Goal: Download file/media

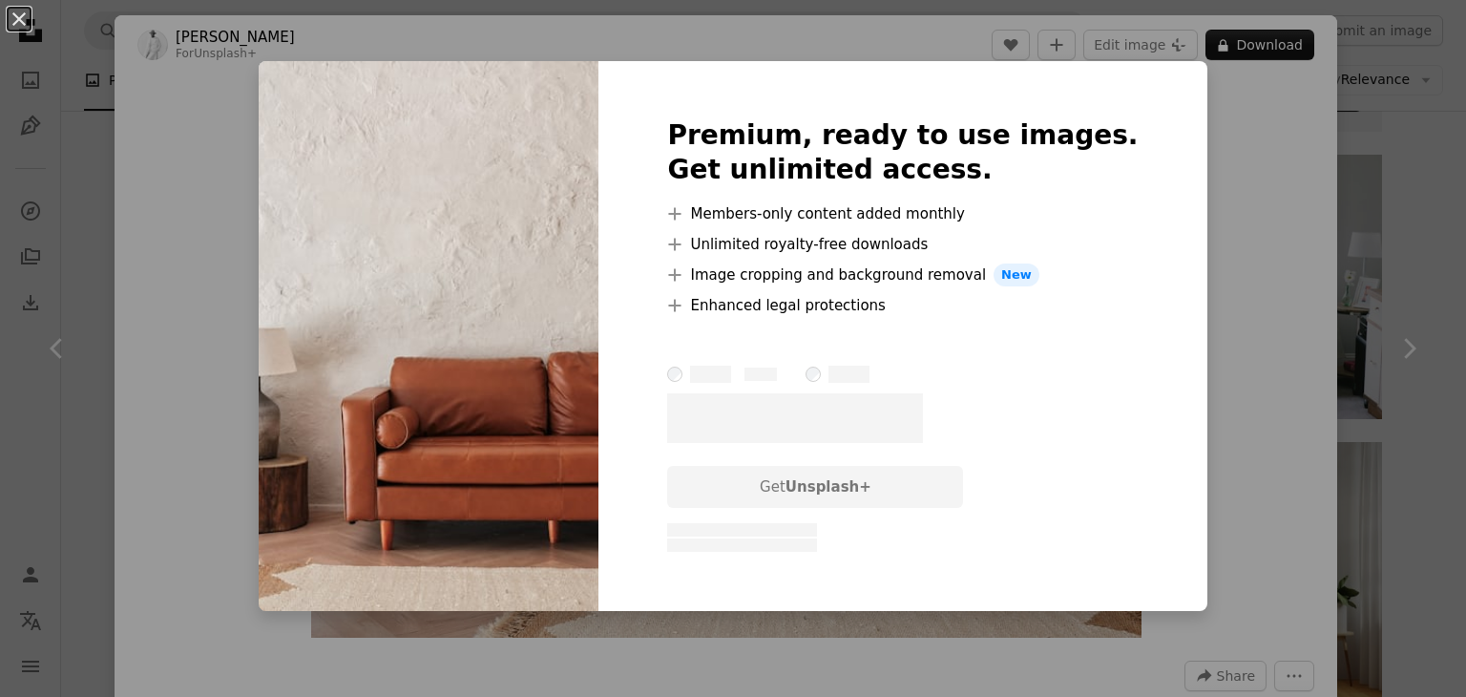
scroll to position [95, 0]
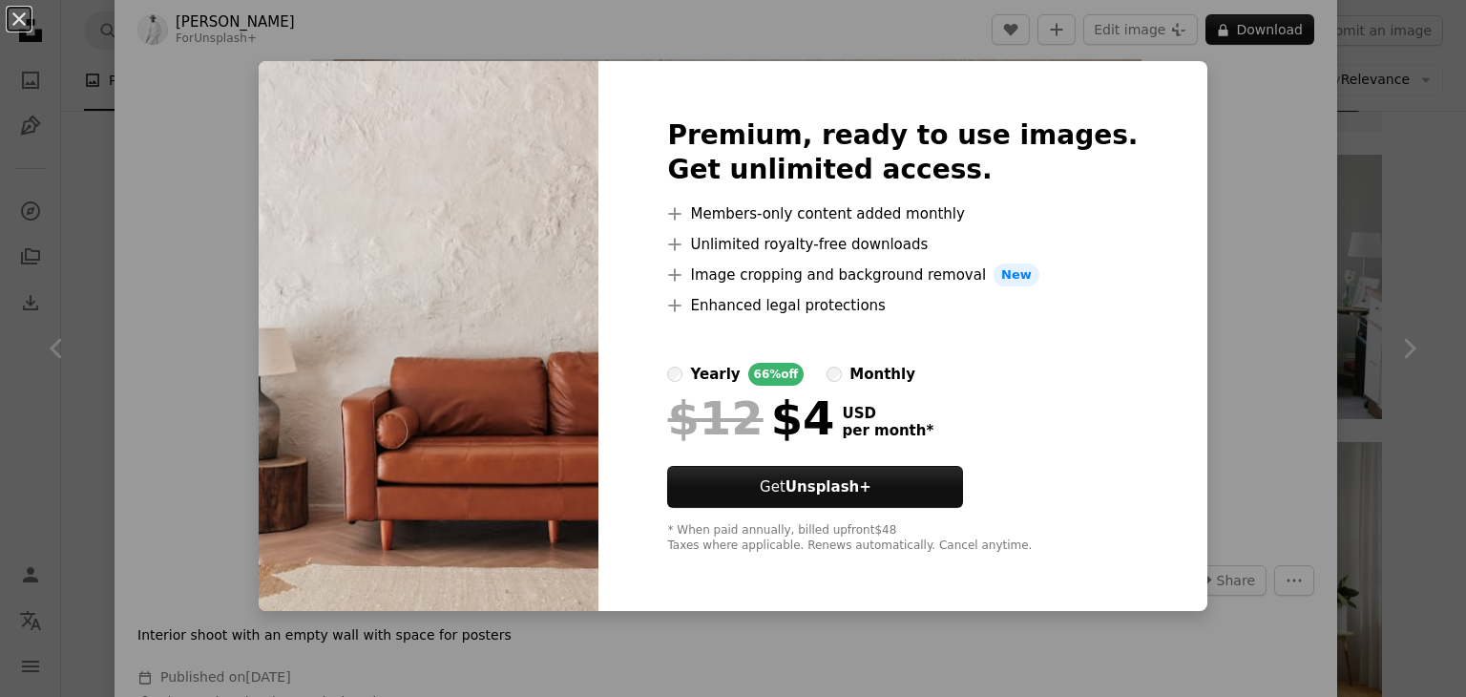
click at [1214, 121] on div "An X shape Premium, ready to use images. Get unlimited access. A plus sign Memb…" at bounding box center [733, 348] width 1466 height 697
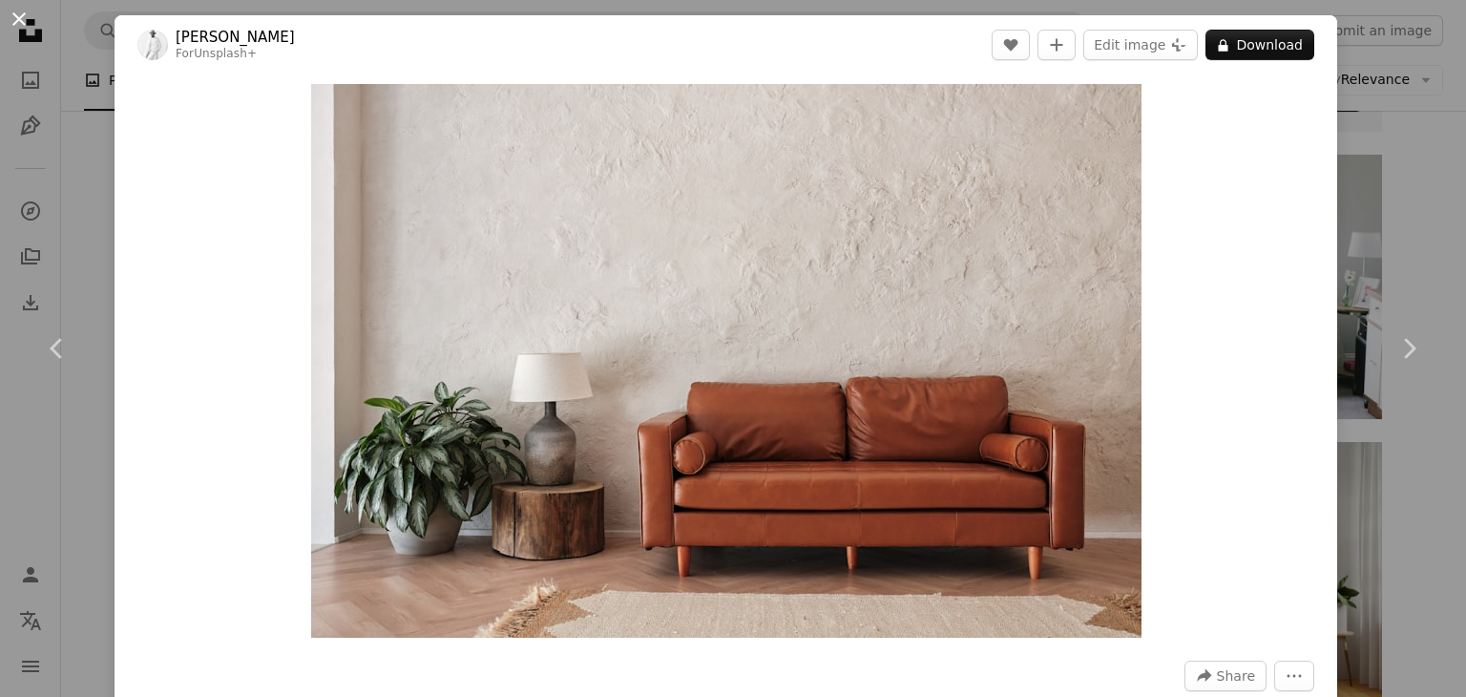
click at [8, 24] on button "An X shape" at bounding box center [19, 19] width 23 height 23
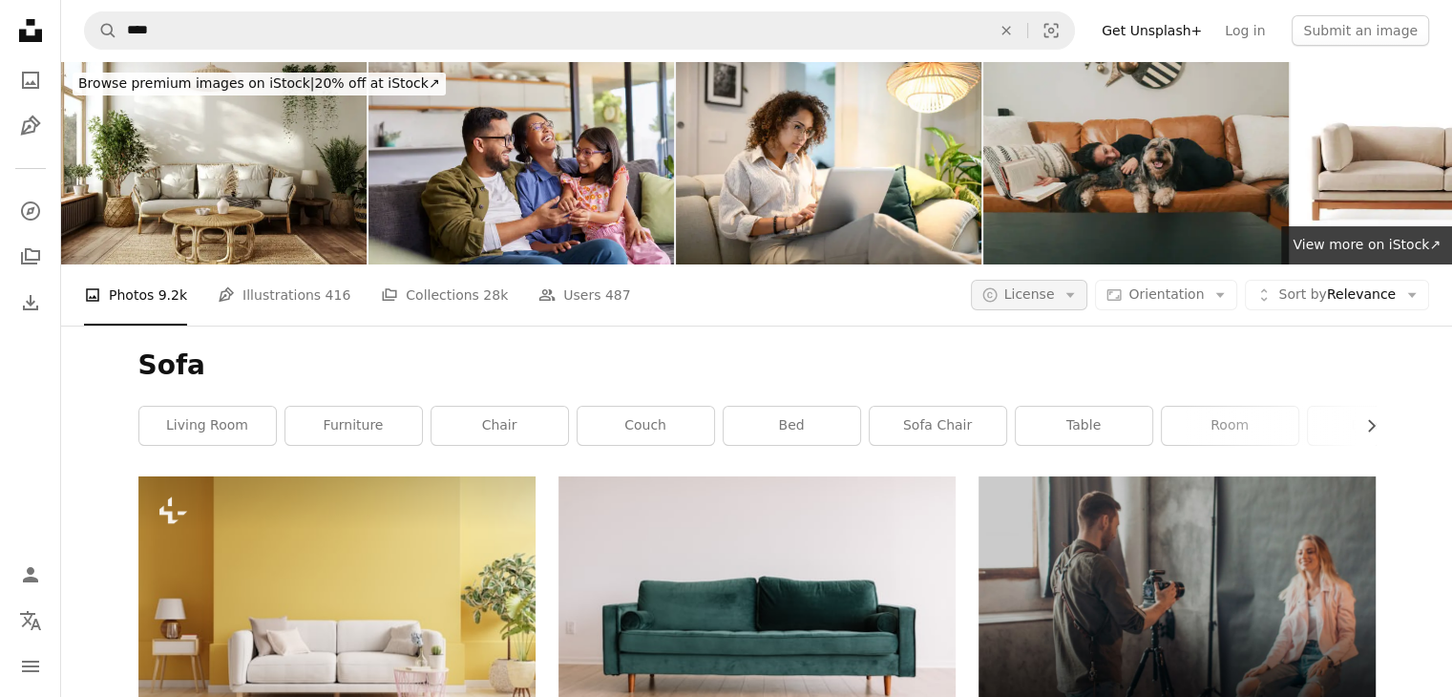
click at [1079, 291] on icon "Arrow down" at bounding box center [1070, 294] width 17 height 17
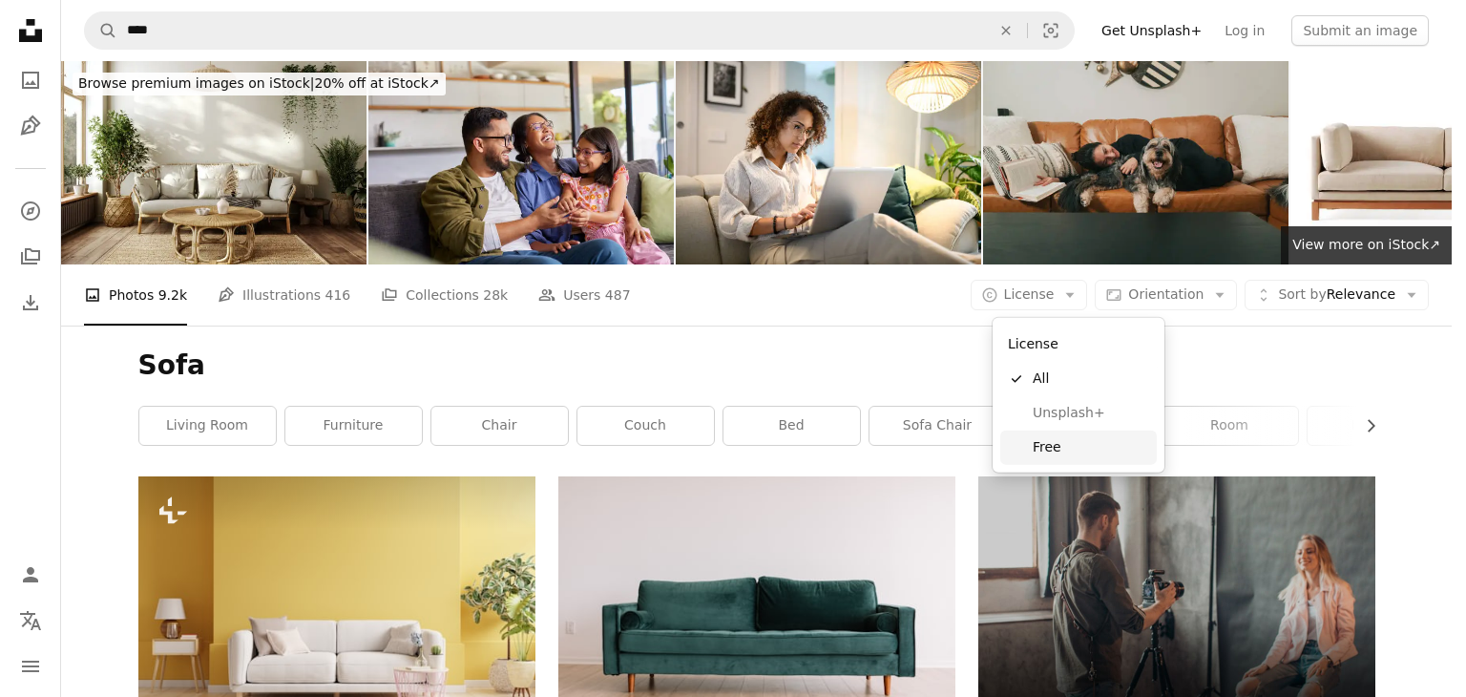
click at [1078, 448] on span "Free" at bounding box center [1091, 447] width 116 height 19
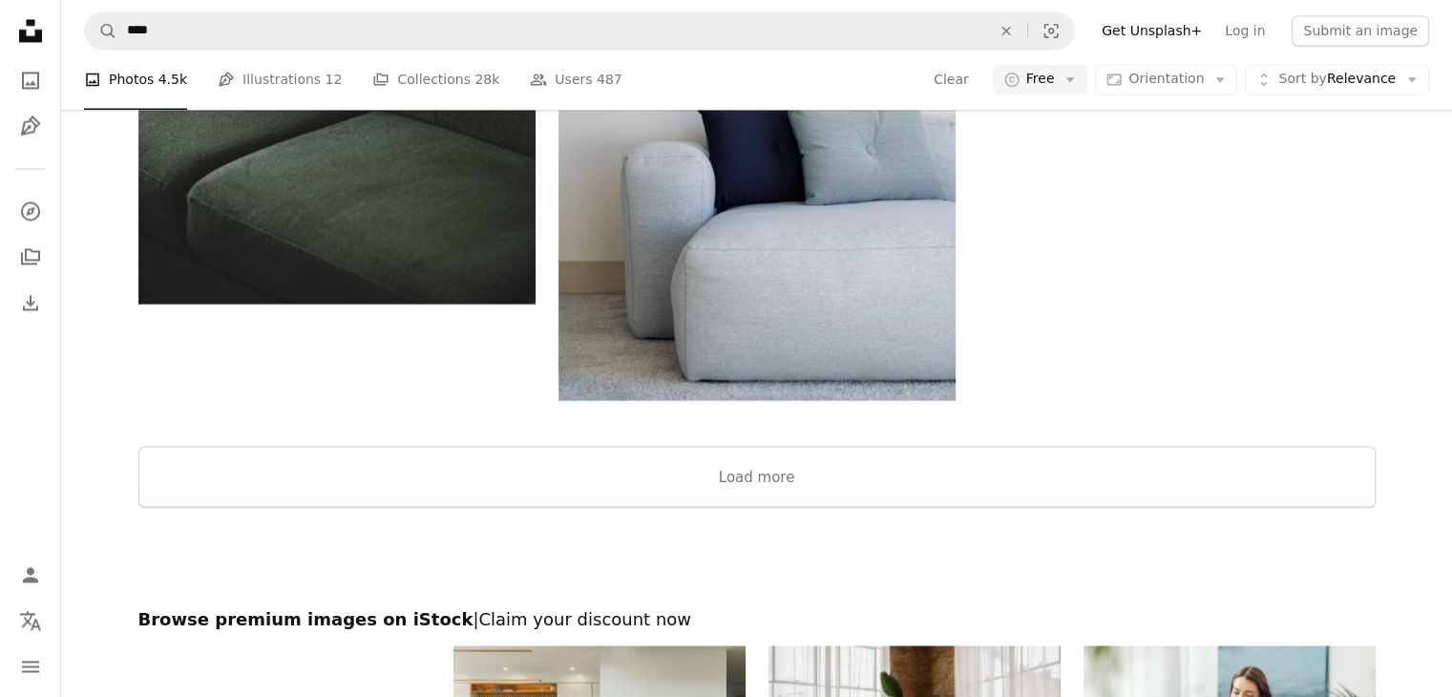
scroll to position [3290, 0]
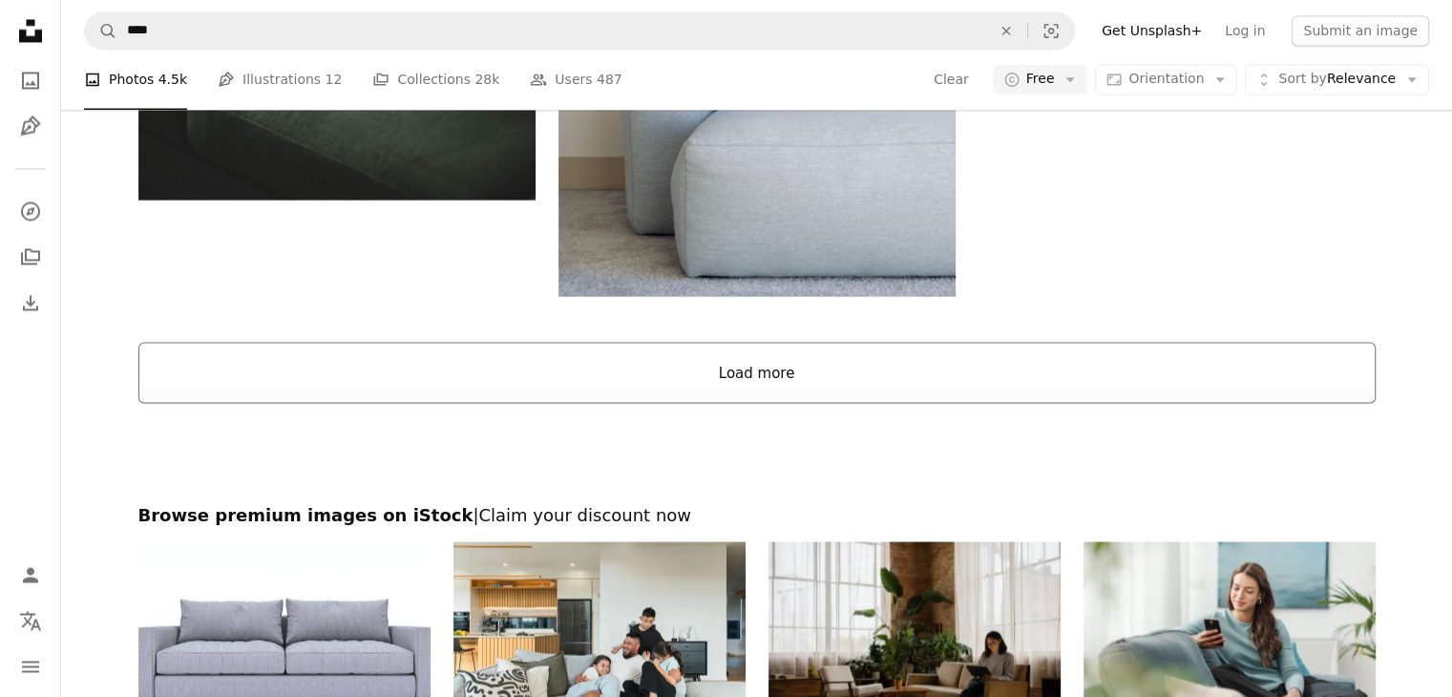
click at [711, 365] on button "Load more" at bounding box center [756, 372] width 1237 height 61
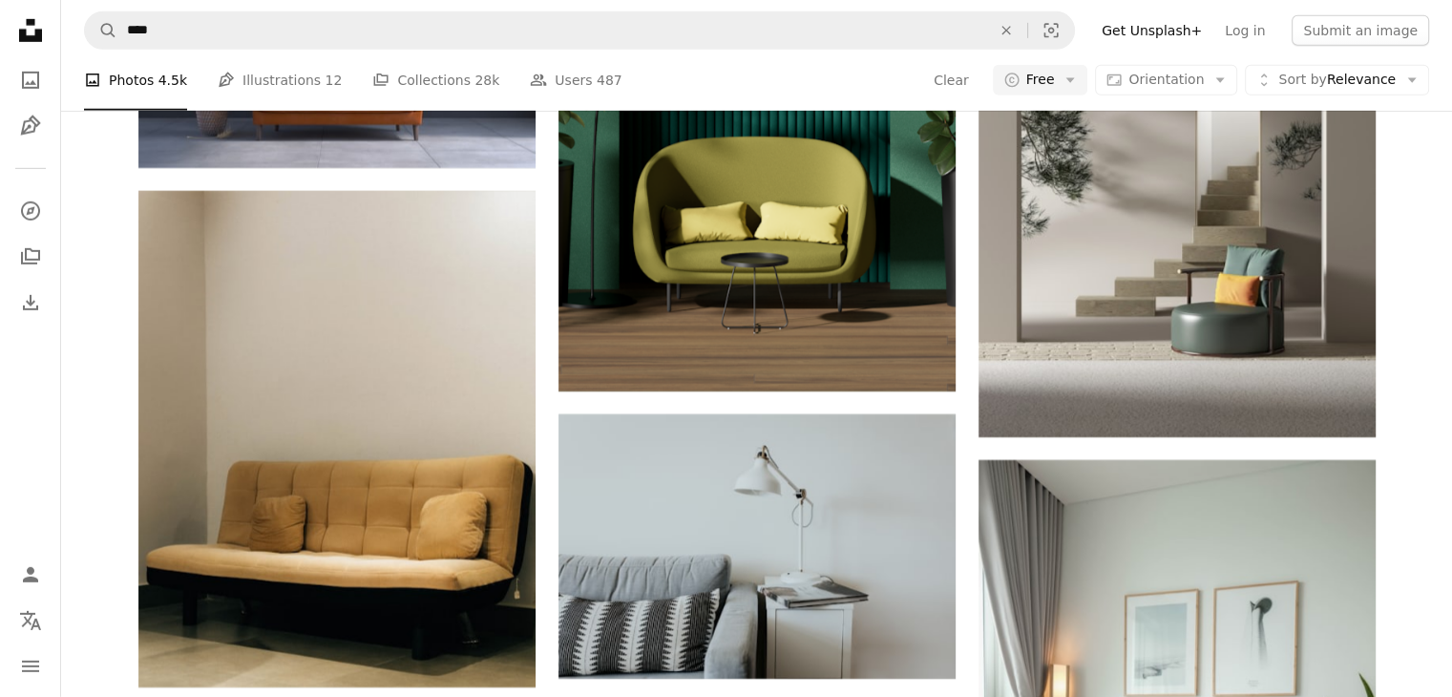
scroll to position [5963, 0]
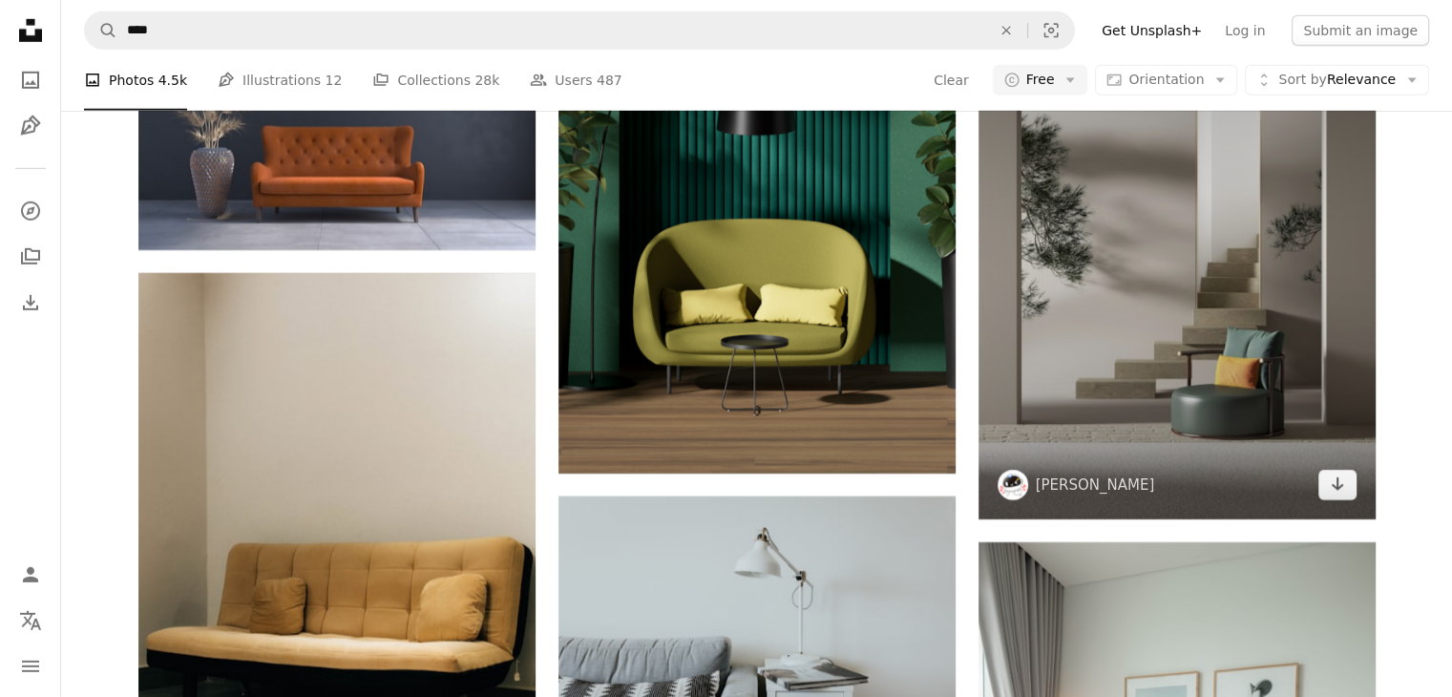
click at [1069, 306] on img at bounding box center [1177, 254] width 397 height 530
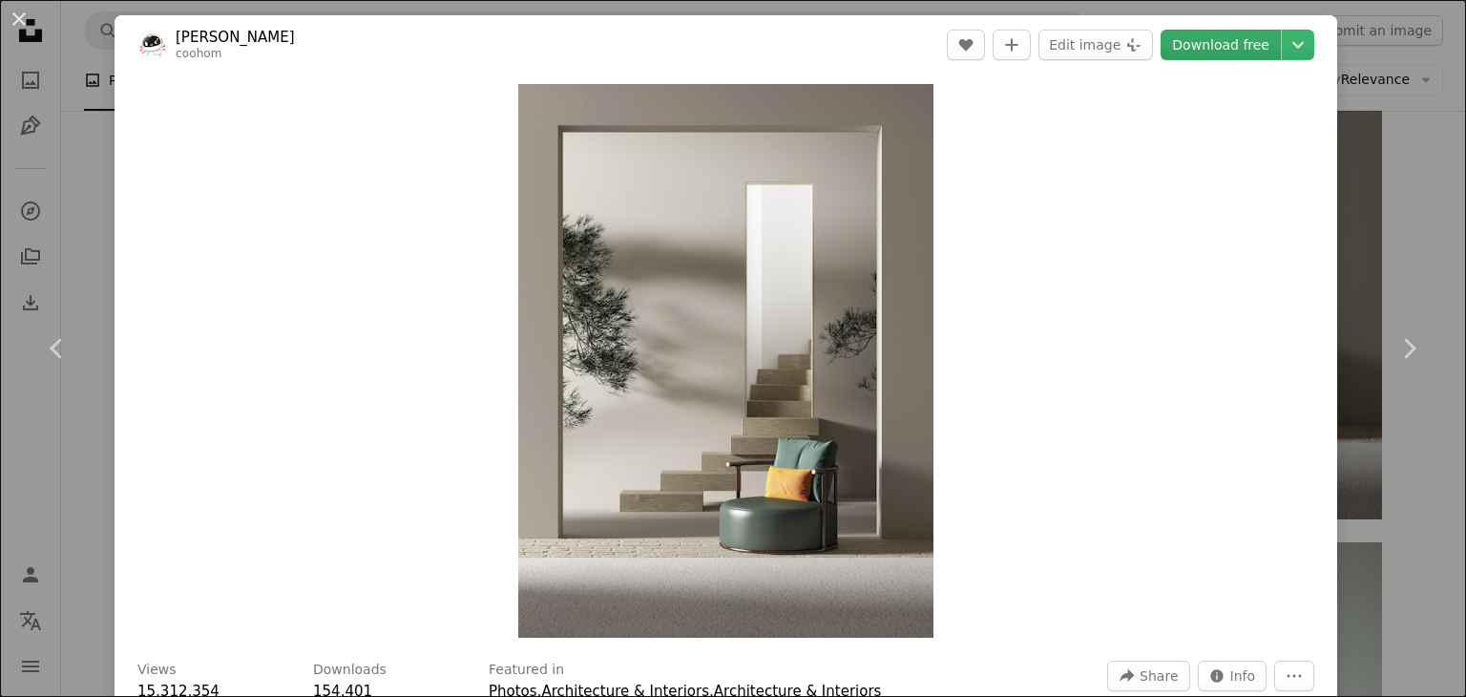
click at [1236, 51] on link "Download free" at bounding box center [1221, 45] width 120 height 31
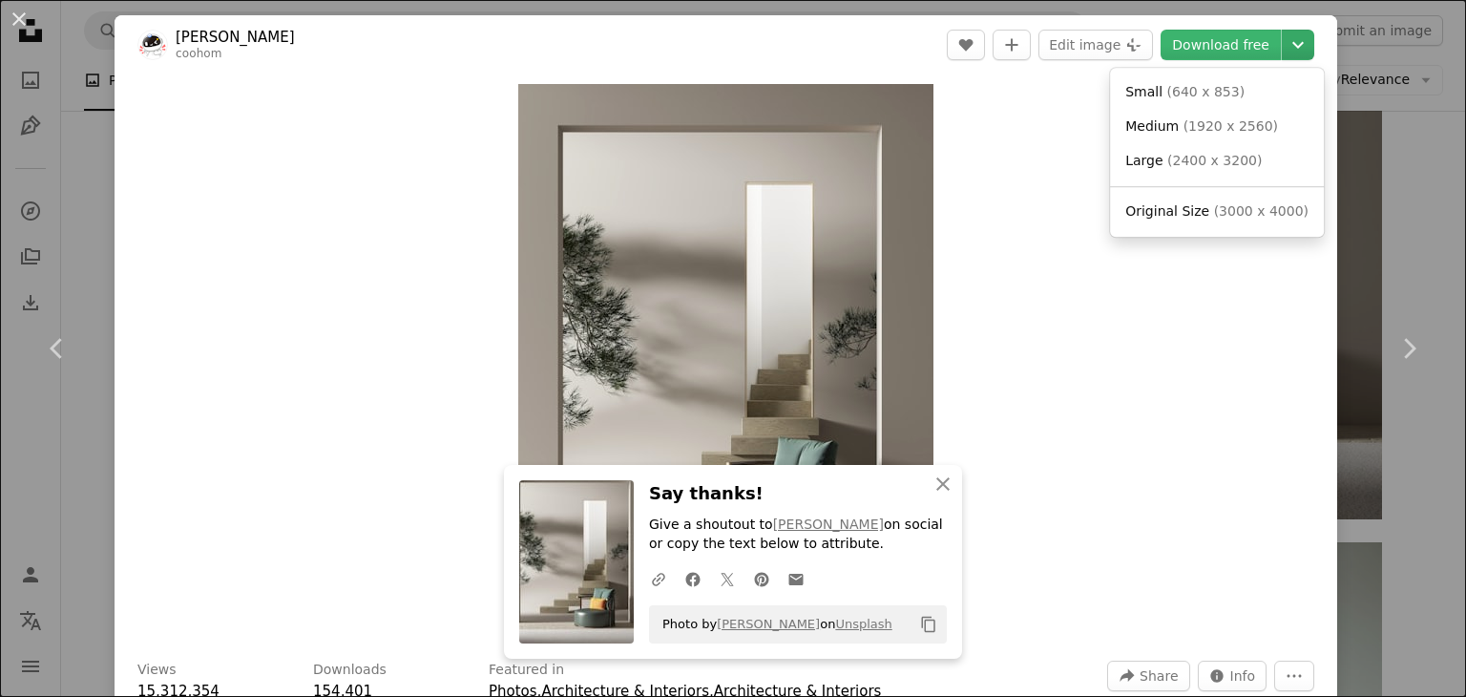
click at [1282, 59] on button "Chevron down" at bounding box center [1298, 45] width 32 height 31
click at [1246, 216] on span "( 3000 x 4000 )" at bounding box center [1261, 210] width 95 height 15
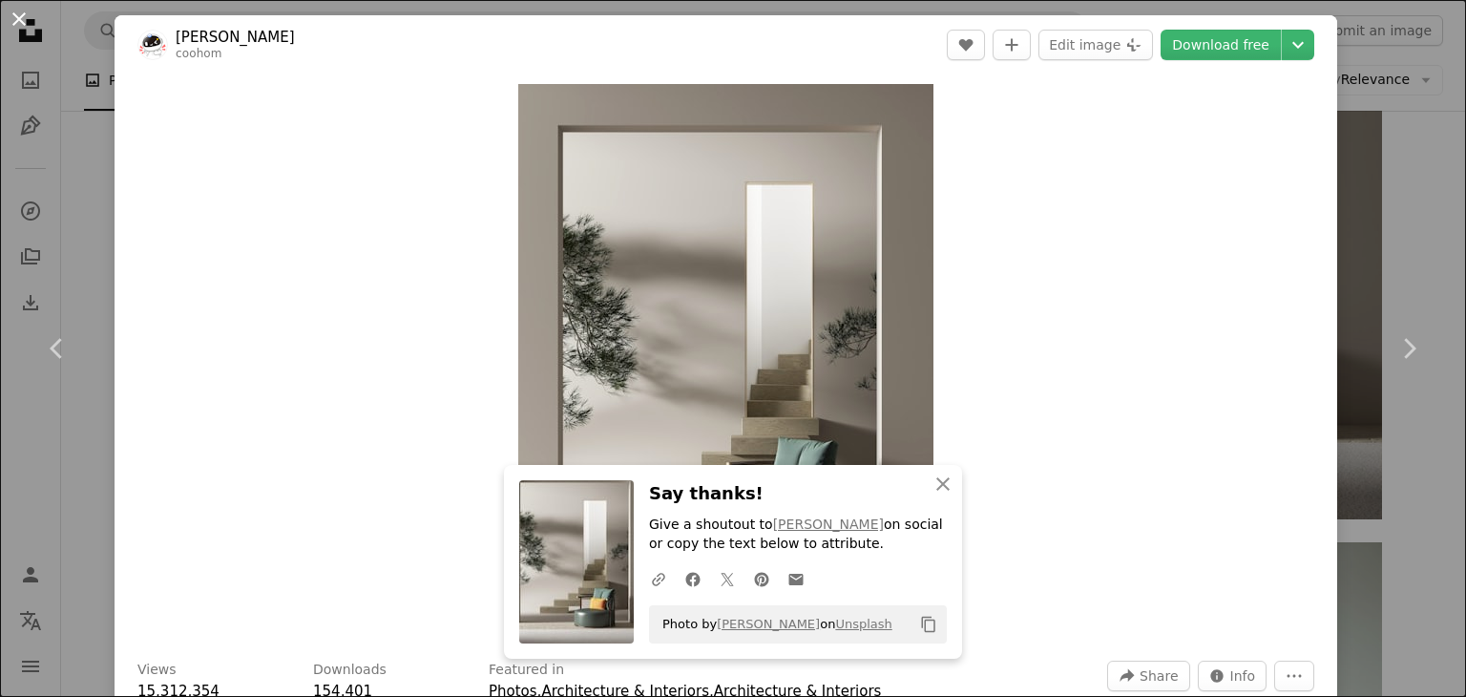
click at [16, 24] on button "An X shape" at bounding box center [19, 19] width 23 height 23
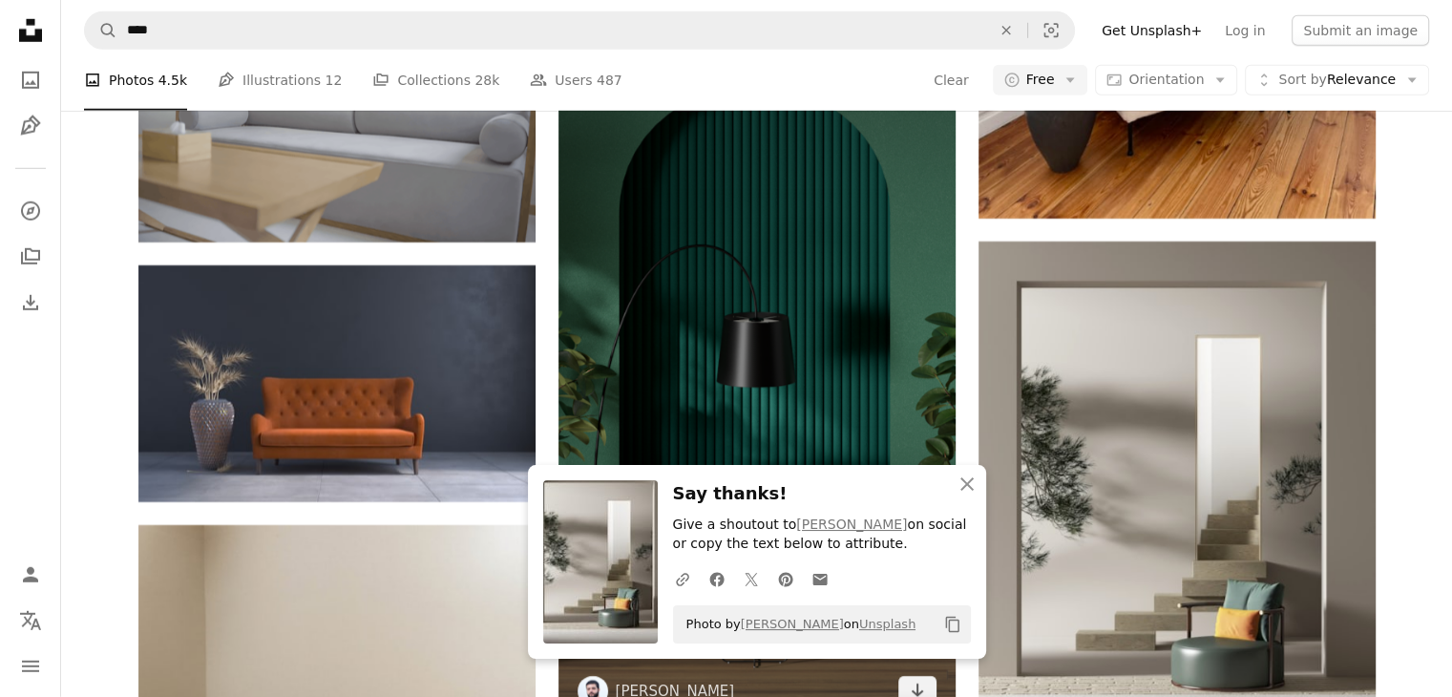
scroll to position [5676, 0]
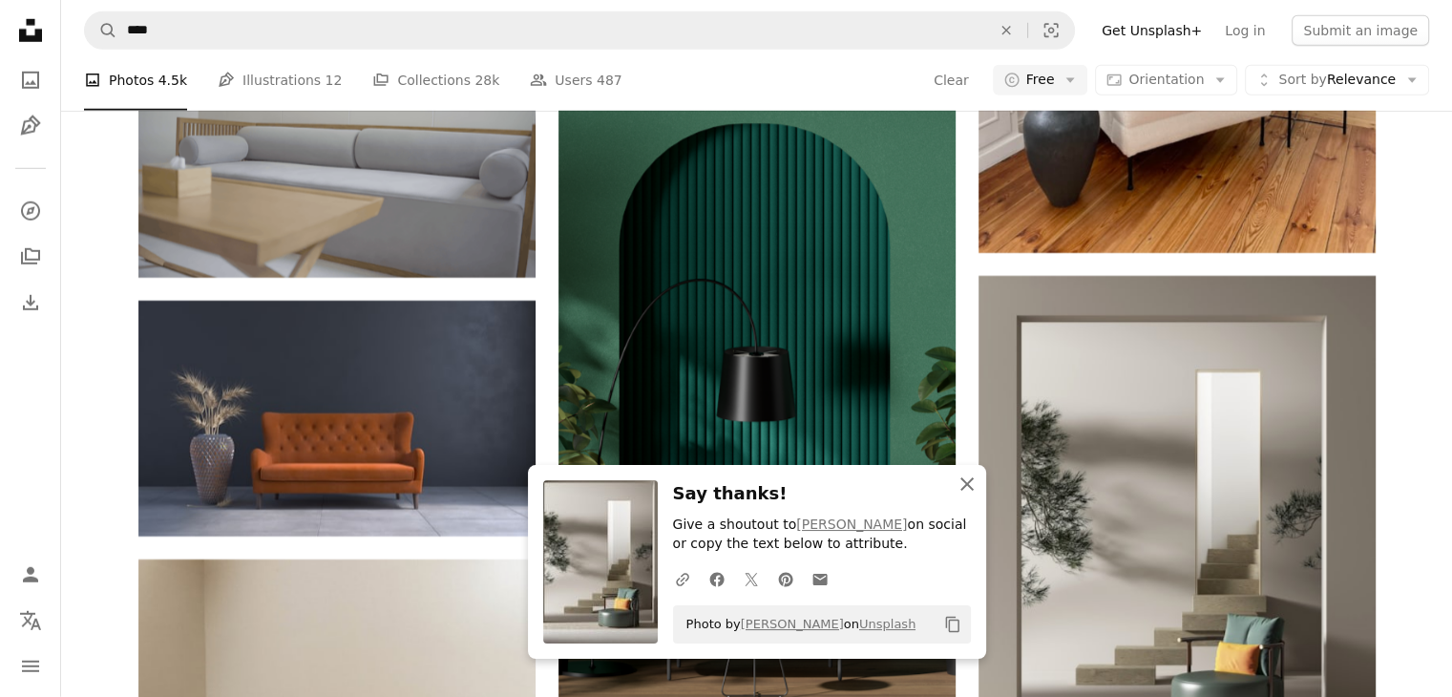
click at [961, 483] on icon "An X shape" at bounding box center [967, 484] width 23 height 23
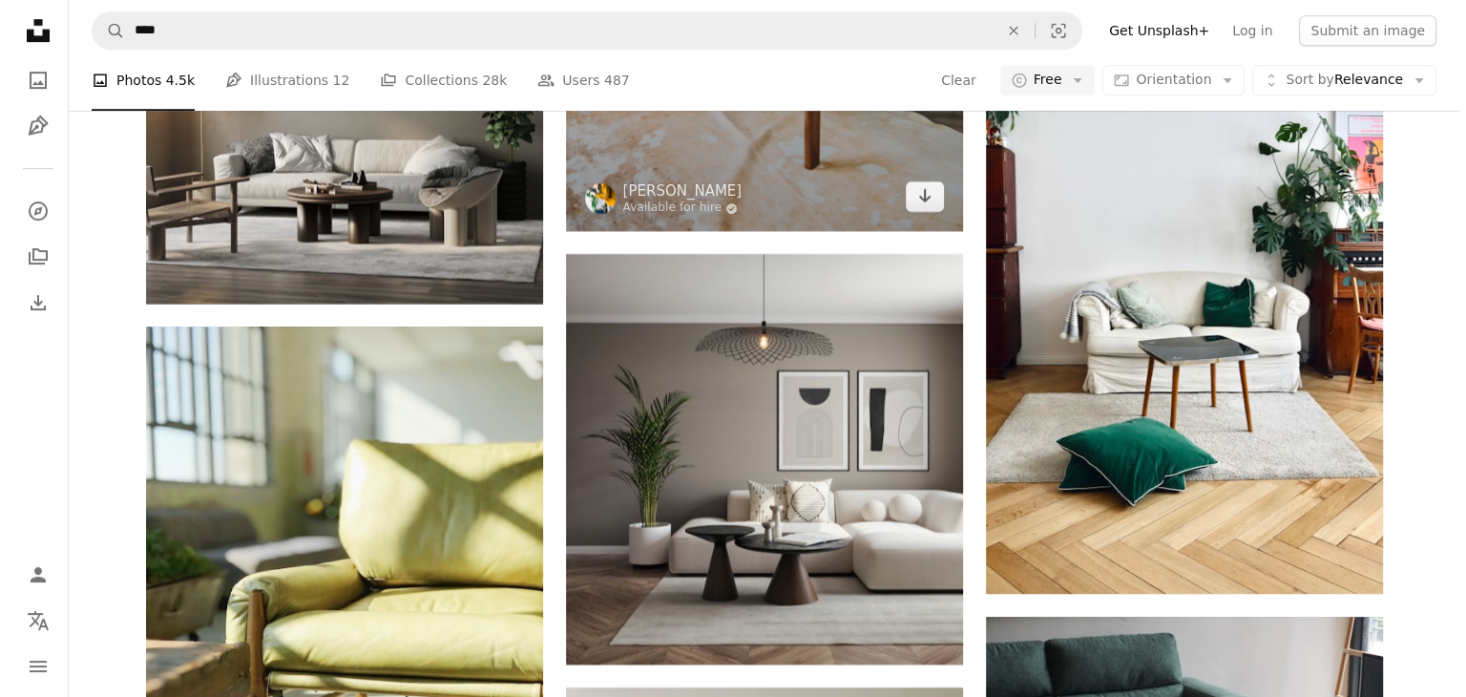
scroll to position [8445, 0]
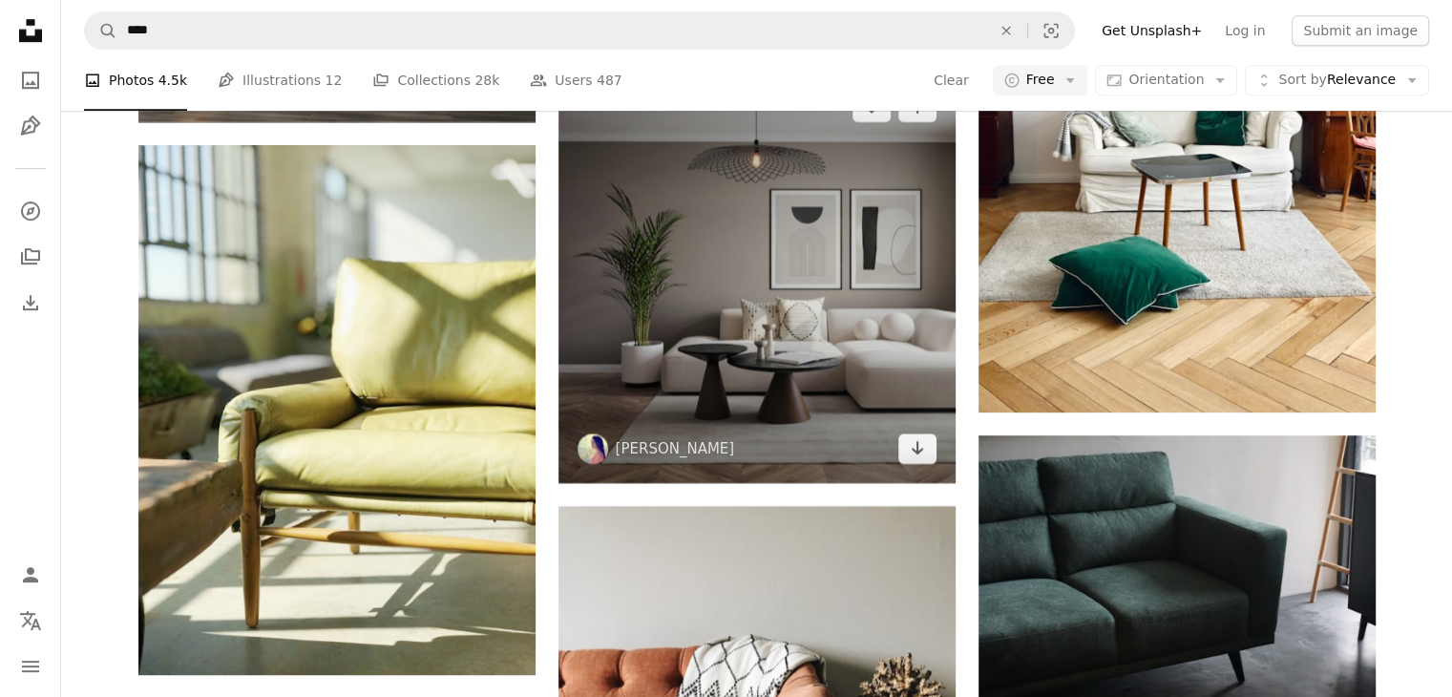
click at [728, 342] on img at bounding box center [756, 278] width 397 height 410
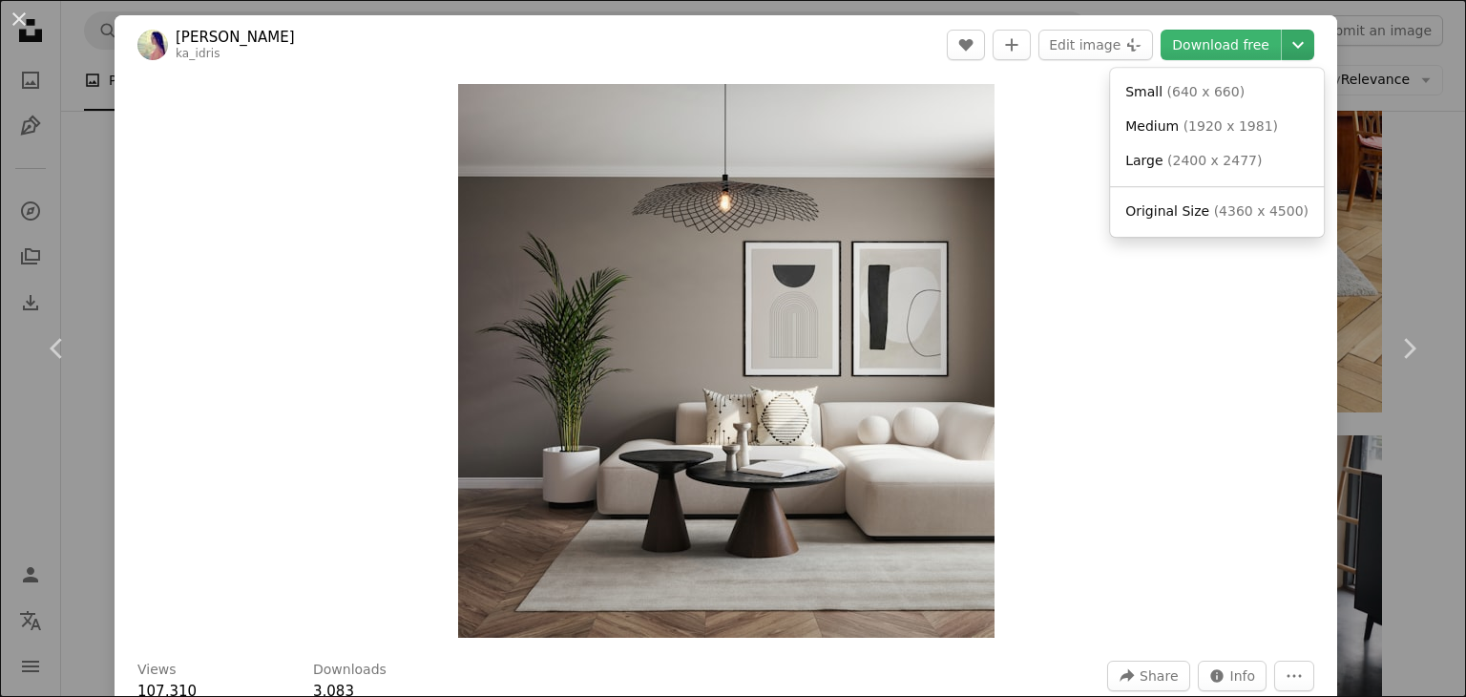
click at [1285, 43] on icon "Chevron down" at bounding box center [1298, 44] width 31 height 23
click at [1232, 223] on link "Original Size ( 4360 x 4500 )" at bounding box center [1217, 212] width 199 height 34
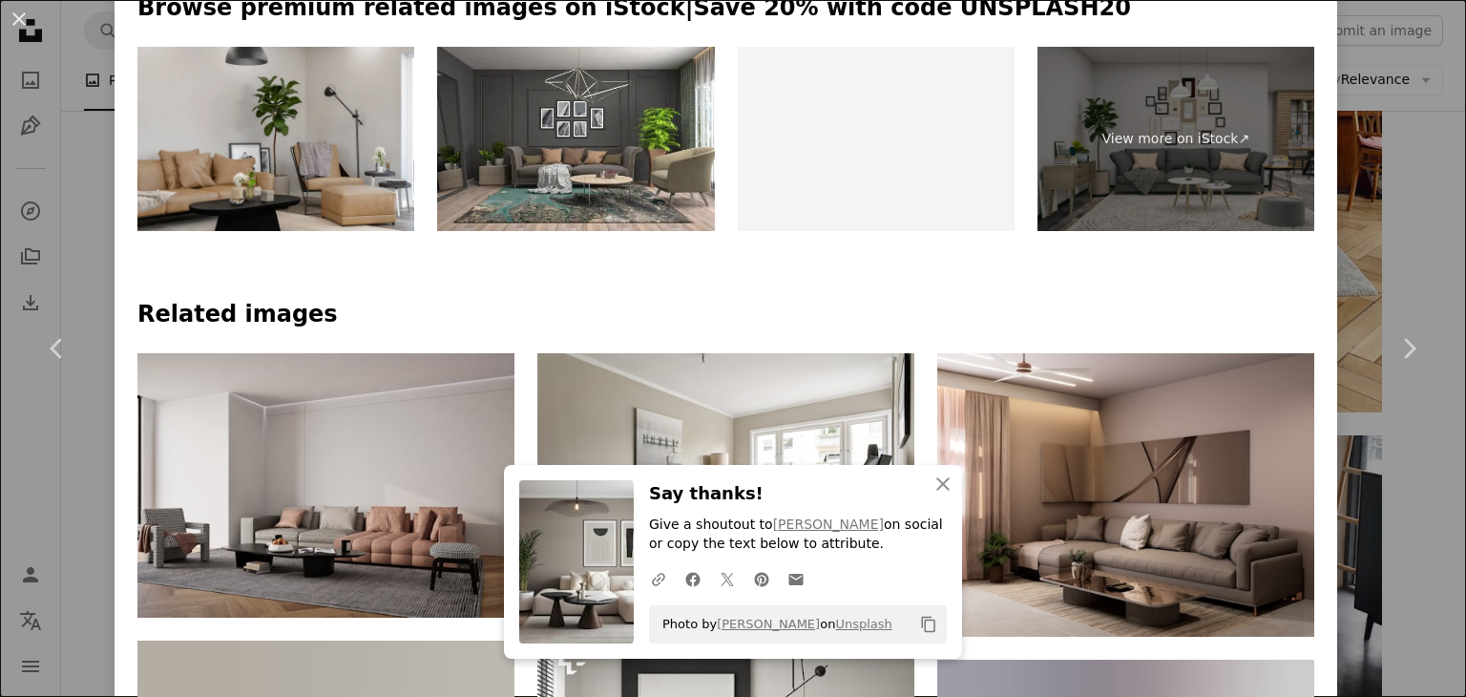
scroll to position [955, 0]
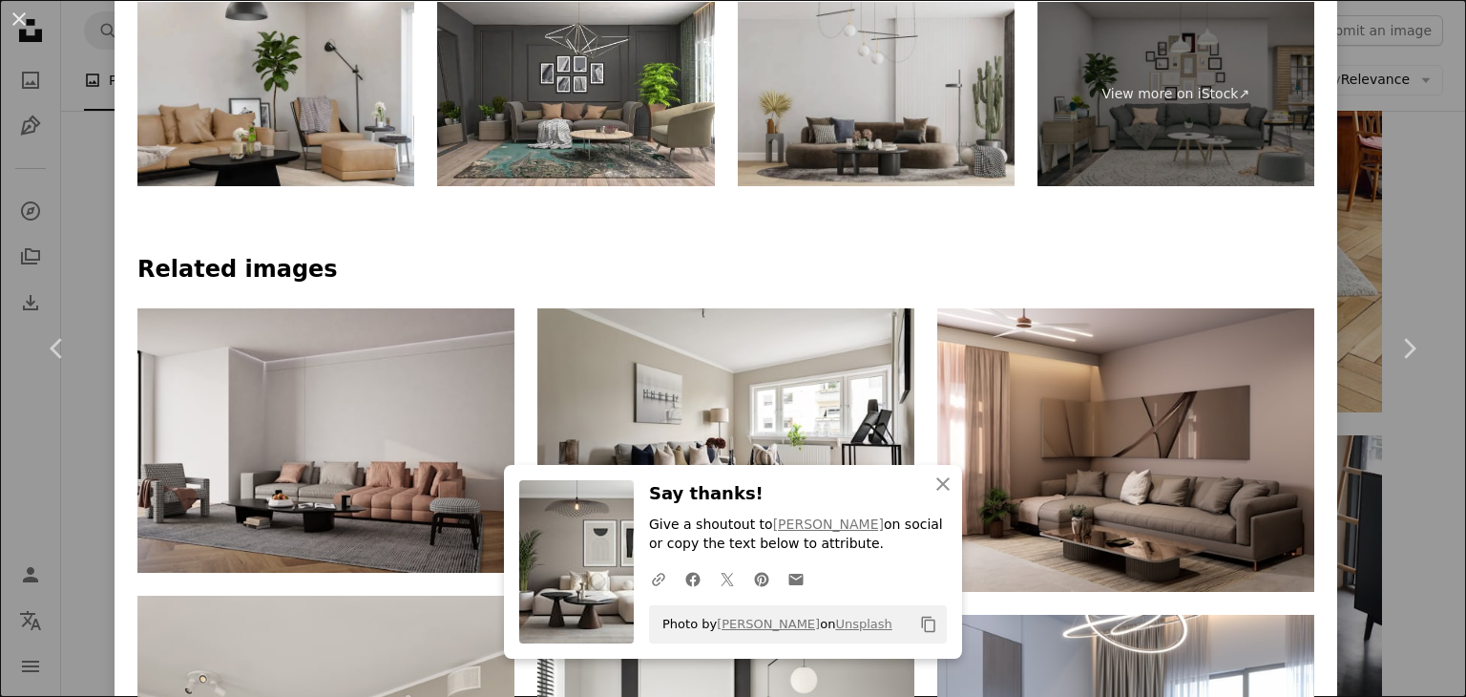
click at [852, 84] on img at bounding box center [876, 94] width 277 height 185
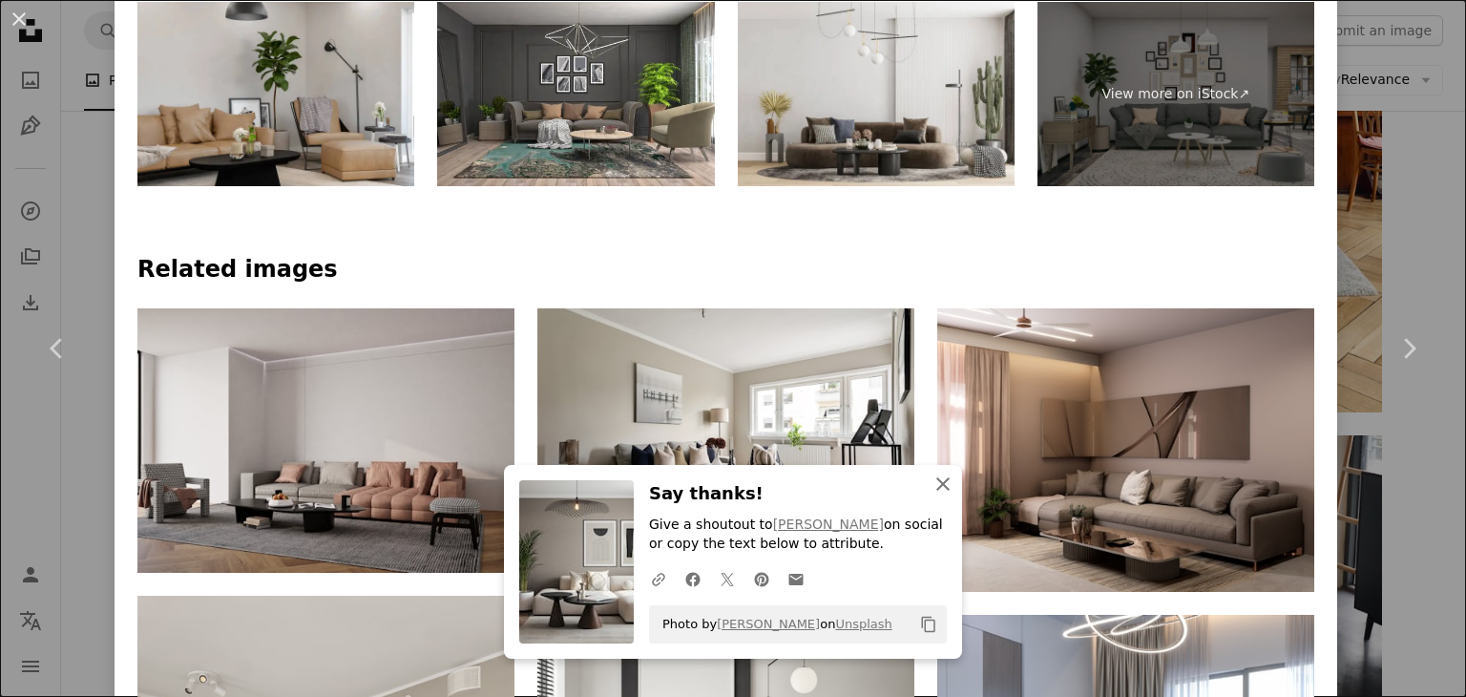
click at [932, 486] on icon "An X shape" at bounding box center [943, 484] width 23 height 23
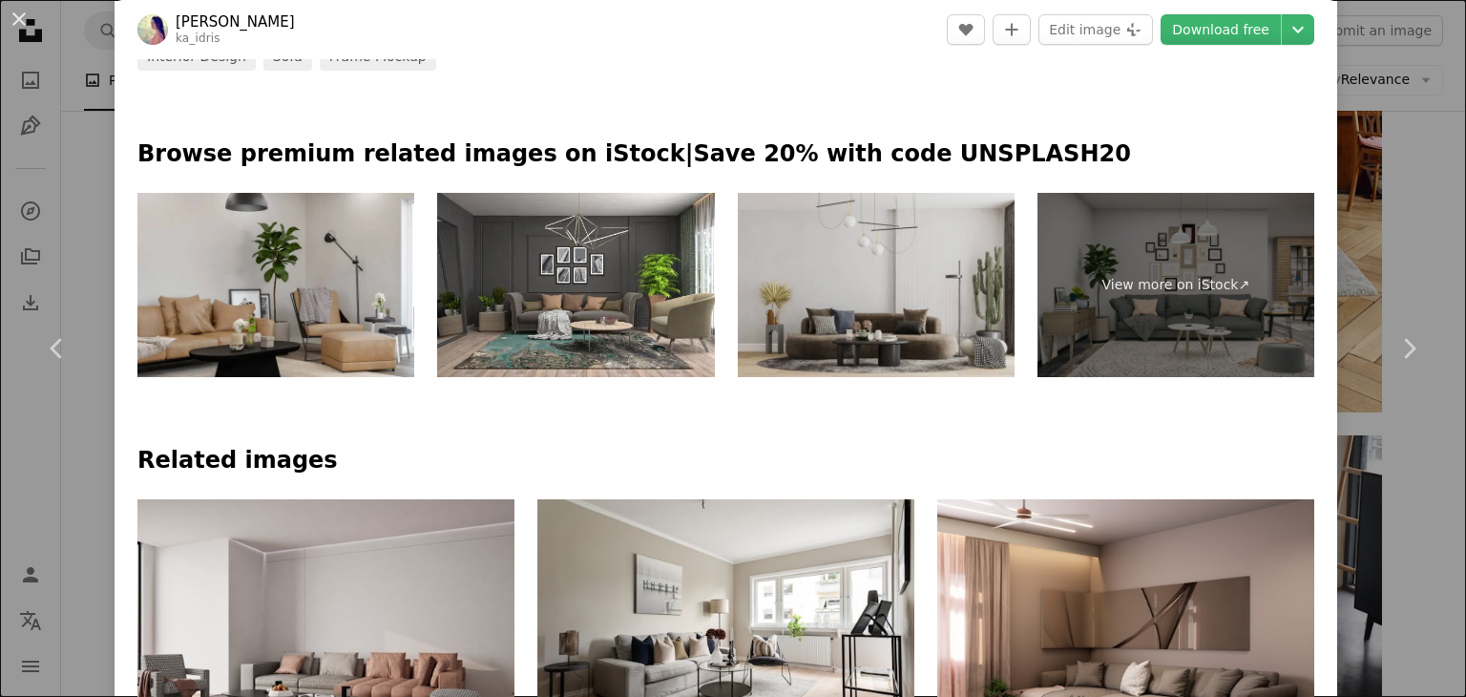
scroll to position [0, 0]
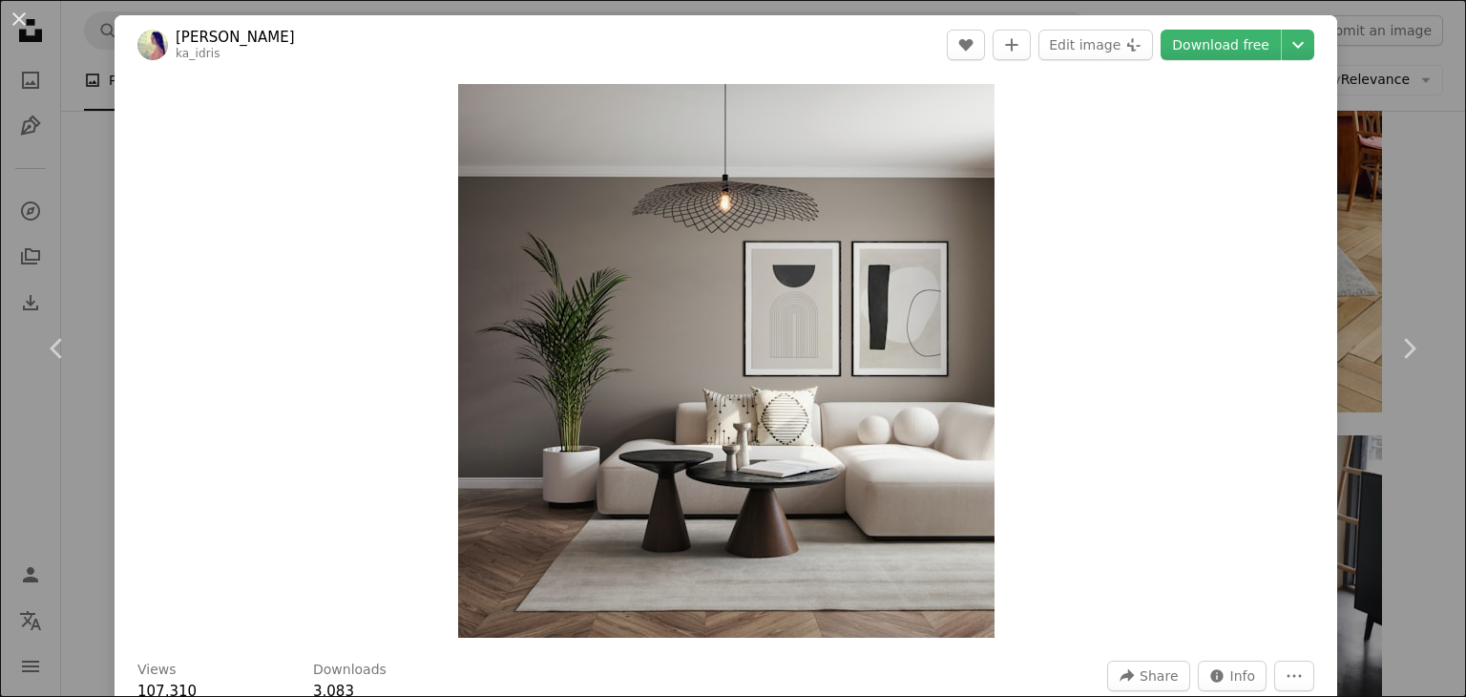
click at [11, 22] on button "An X shape" at bounding box center [19, 19] width 23 height 23
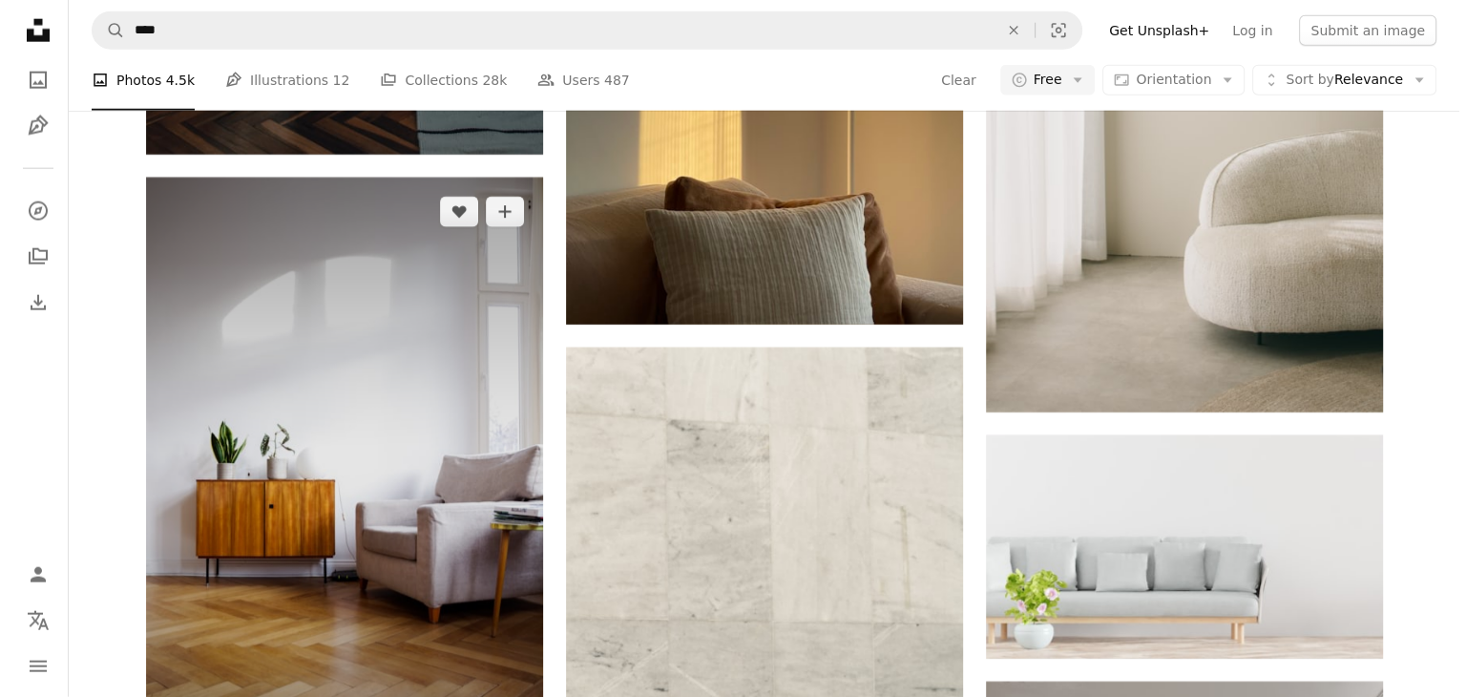
scroll to position [12168, 0]
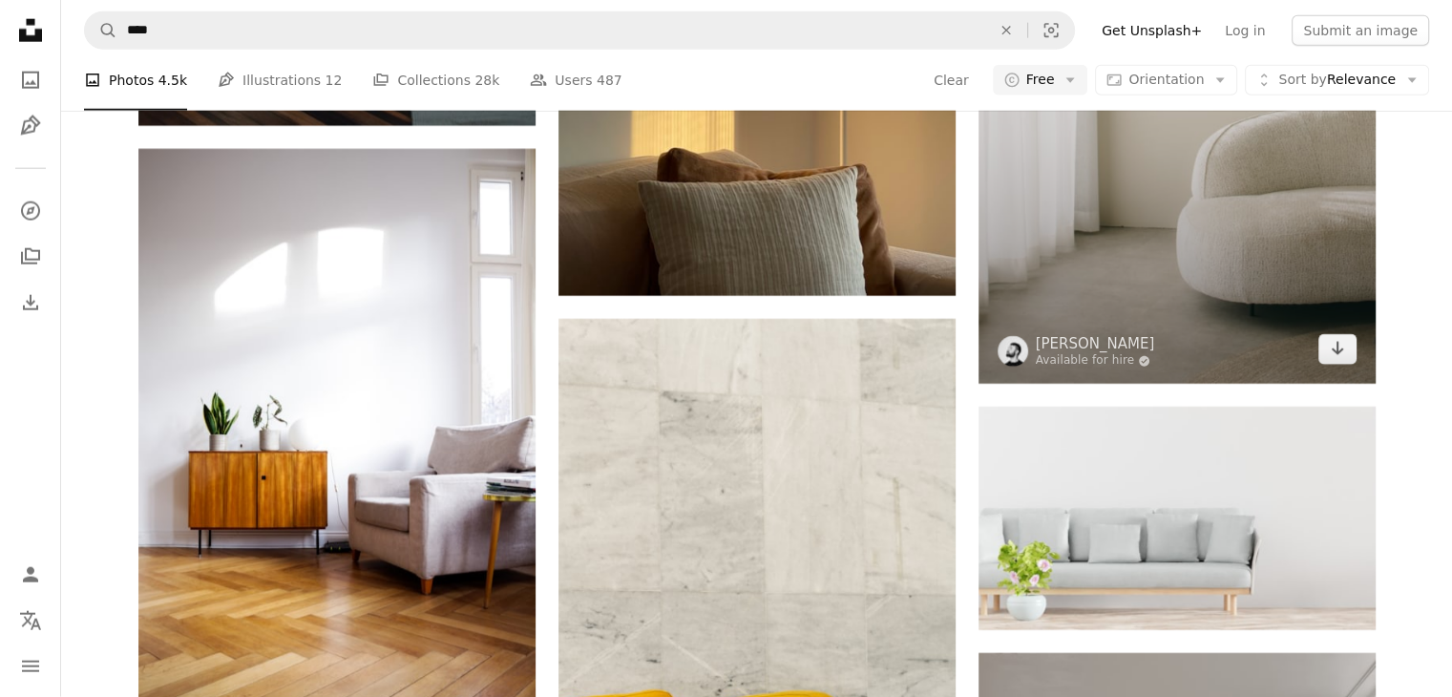
click at [1147, 279] on img at bounding box center [1177, 86] width 397 height 596
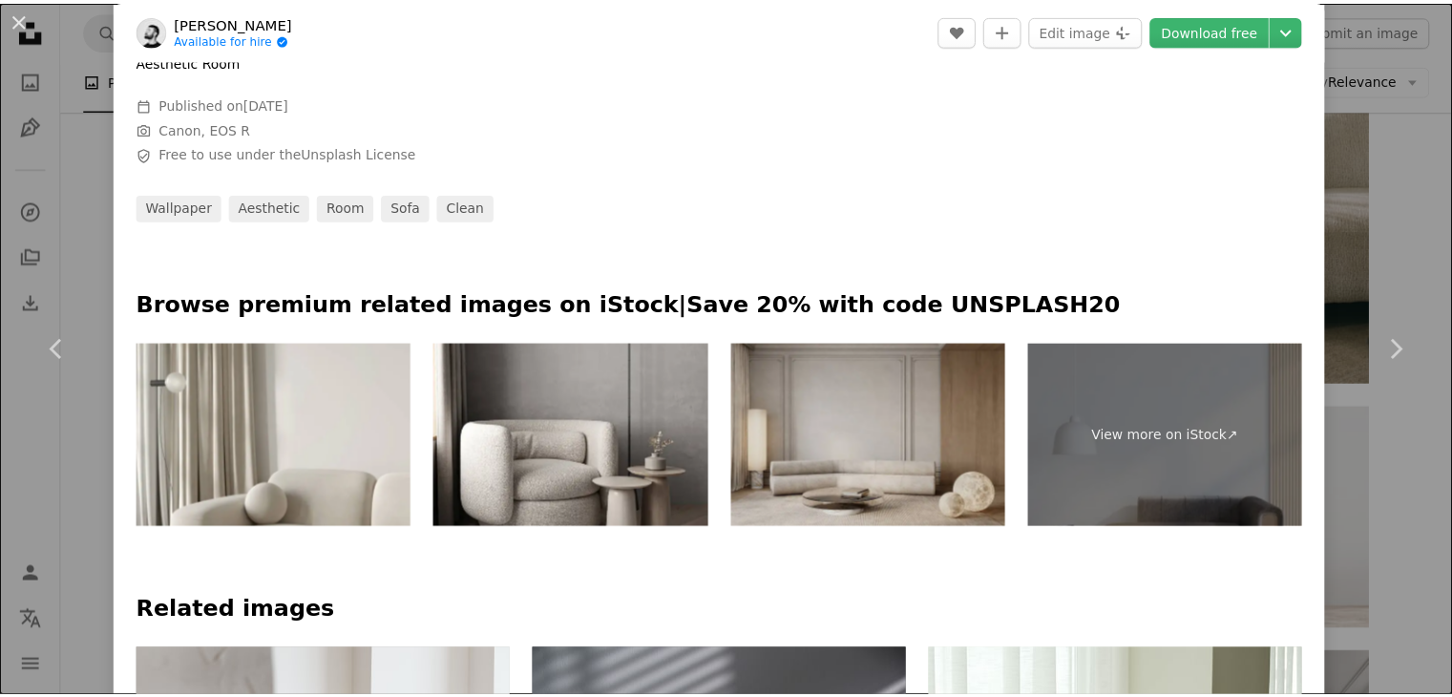
scroll to position [764, 0]
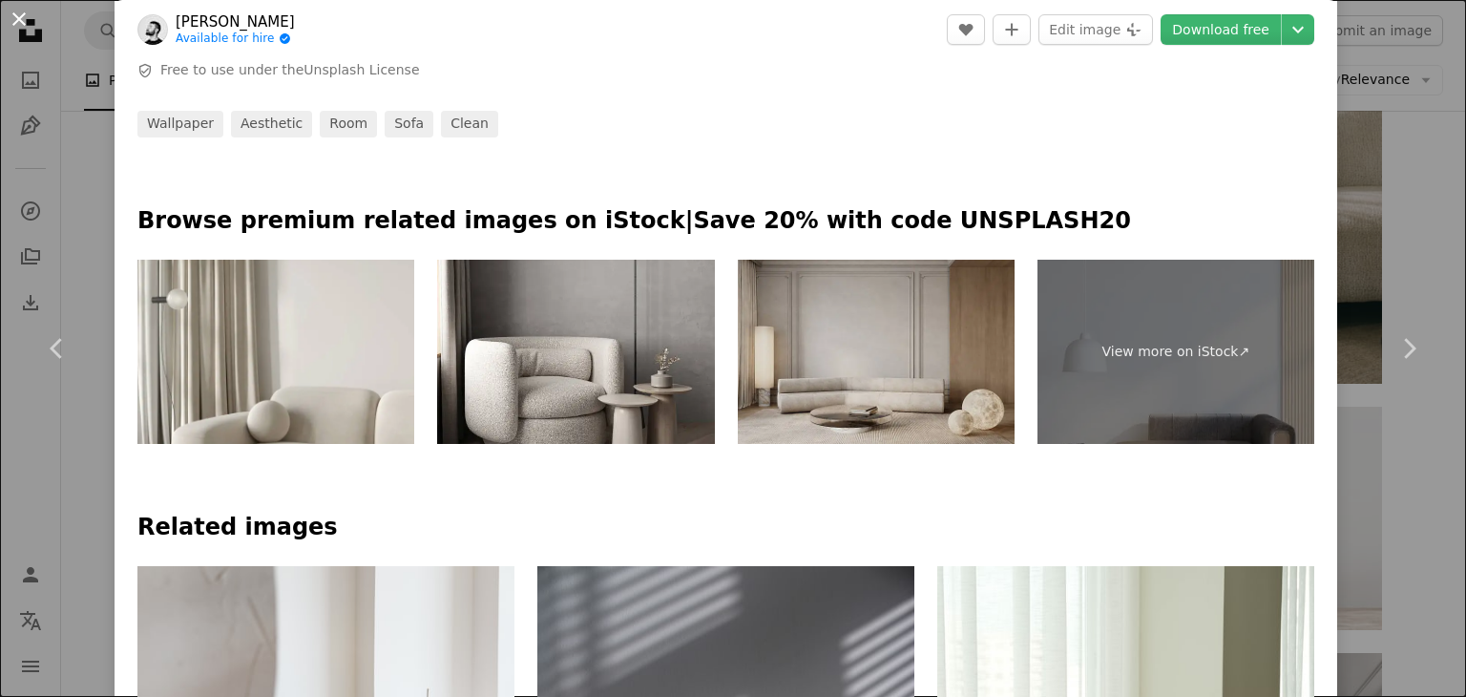
click at [8, 20] on button "An X shape" at bounding box center [19, 19] width 23 height 23
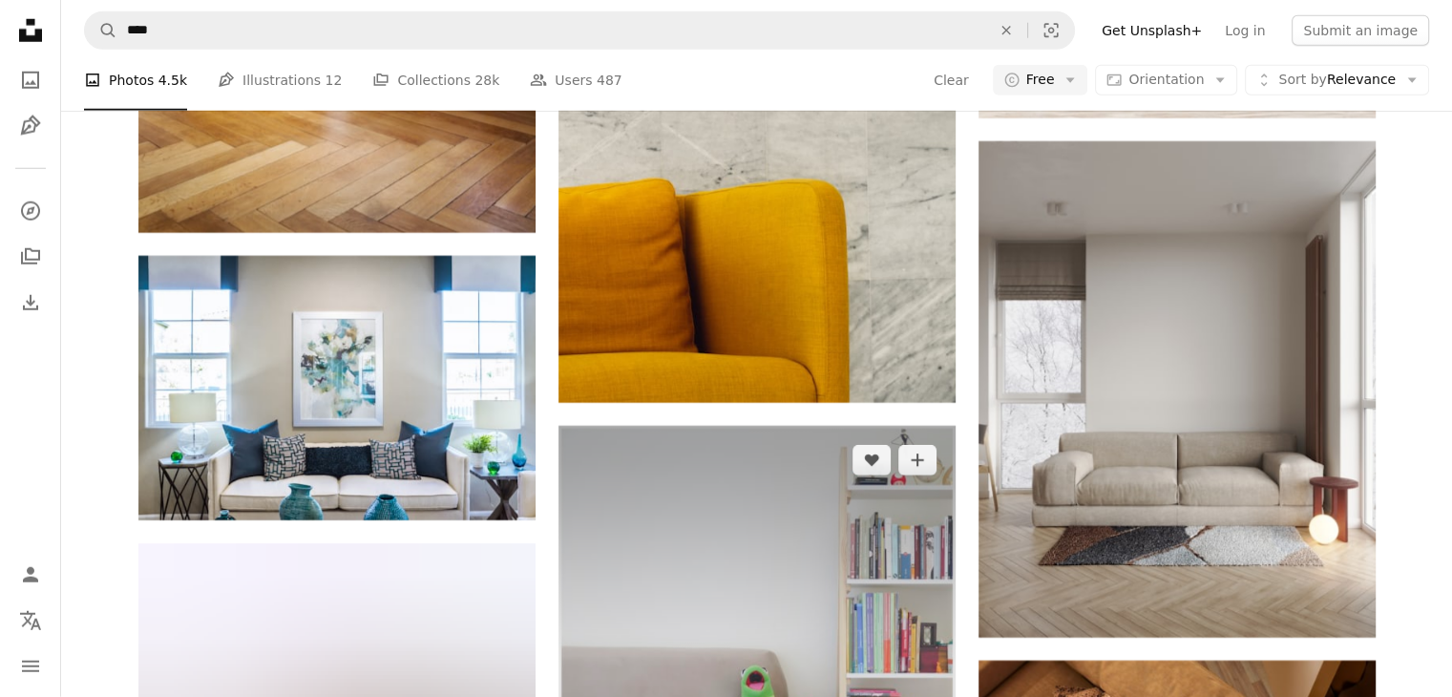
scroll to position [12836, 0]
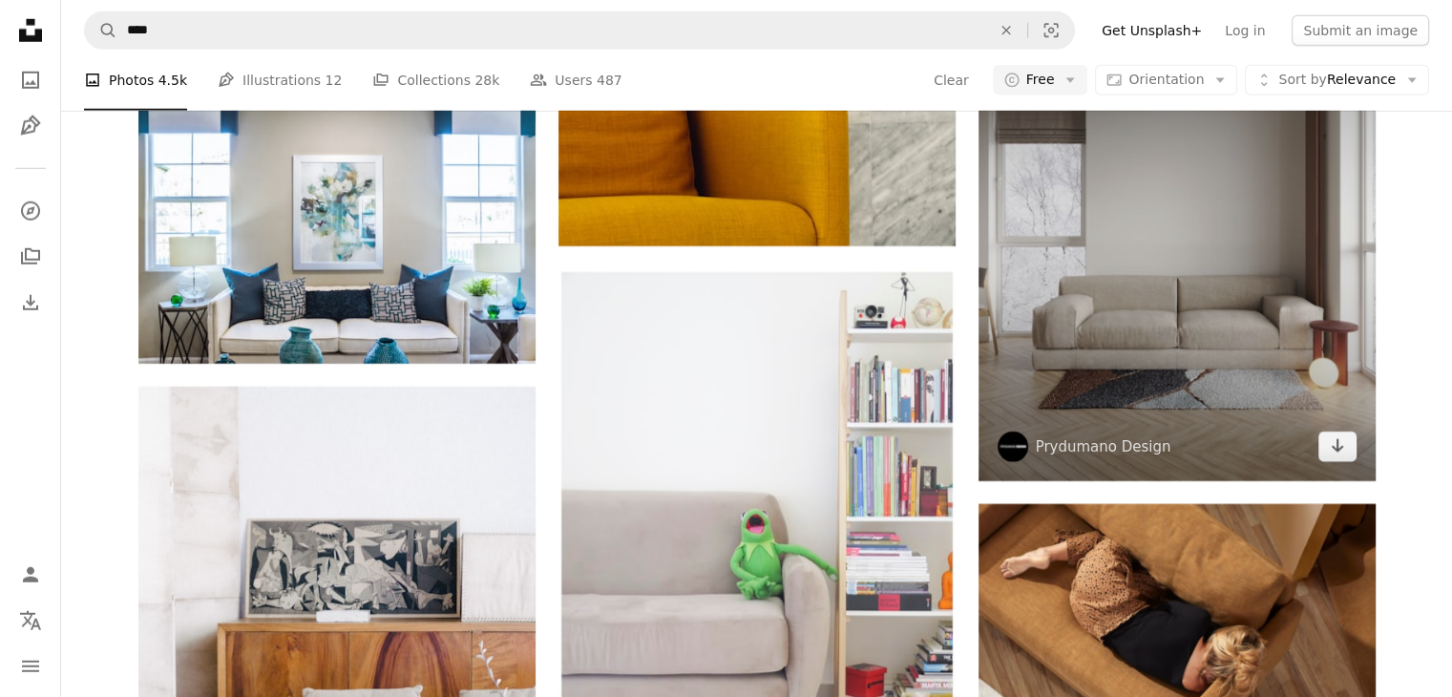
click at [1160, 314] on img at bounding box center [1177, 233] width 397 height 496
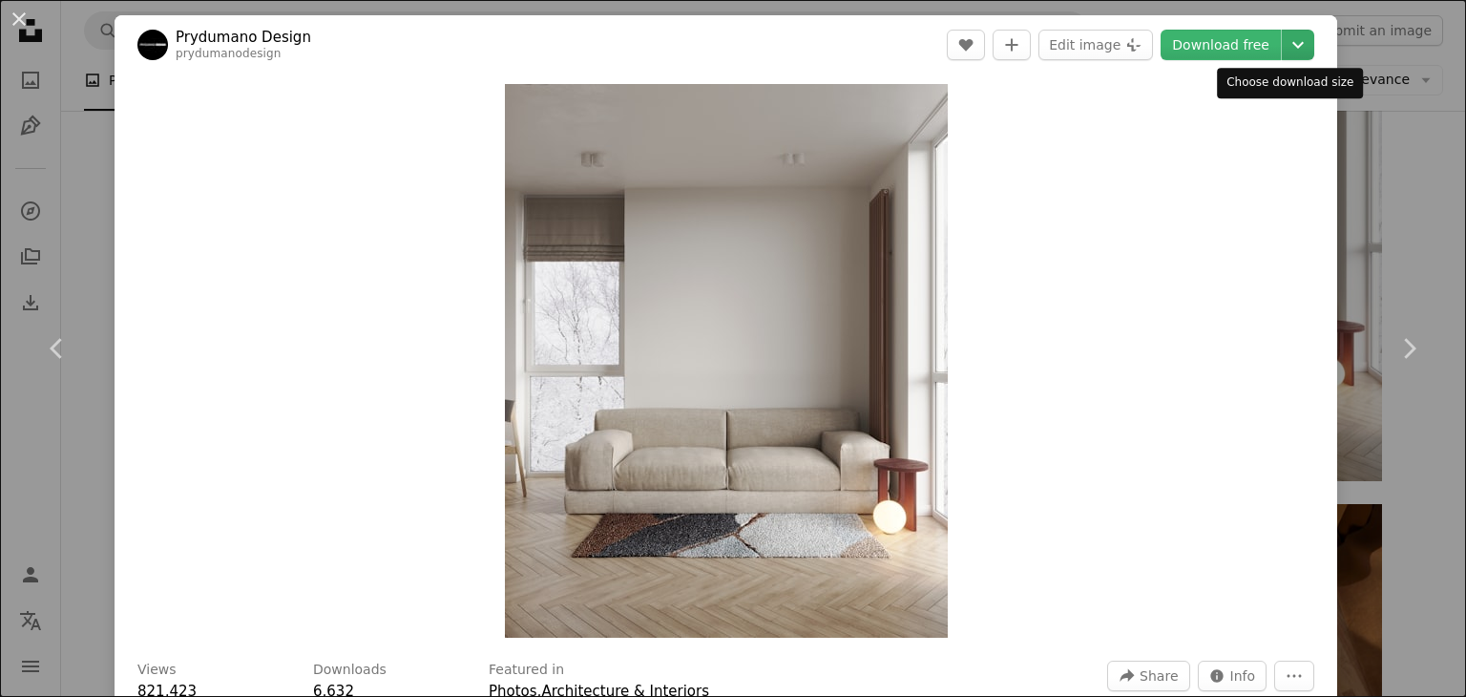
click at [1287, 47] on icon "Chevron down" at bounding box center [1298, 44] width 31 height 23
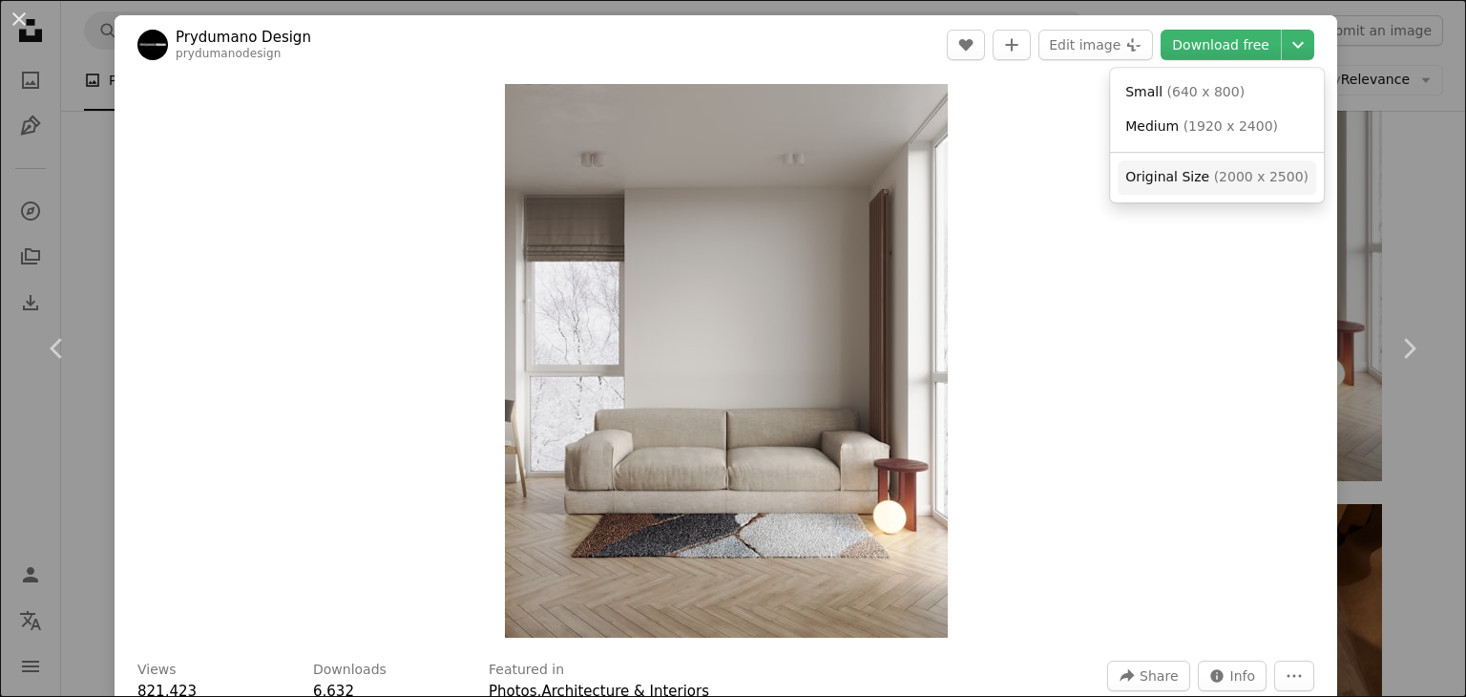
click at [1263, 180] on span "( 2000 x 2500 )" at bounding box center [1261, 176] width 95 height 15
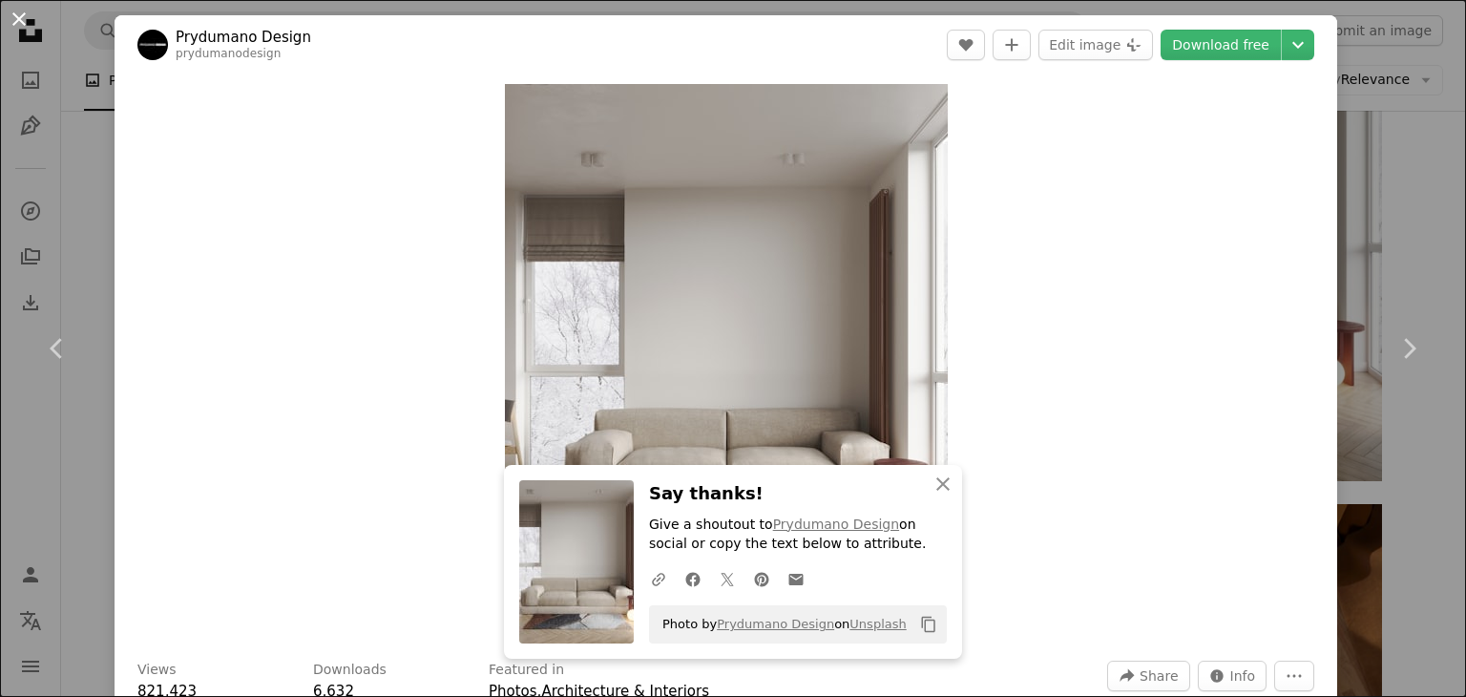
drag, startPoint x: 15, startPoint y: 22, endPoint x: 882, endPoint y: 200, distance: 884.8
click at [15, 22] on button "An X shape" at bounding box center [19, 19] width 23 height 23
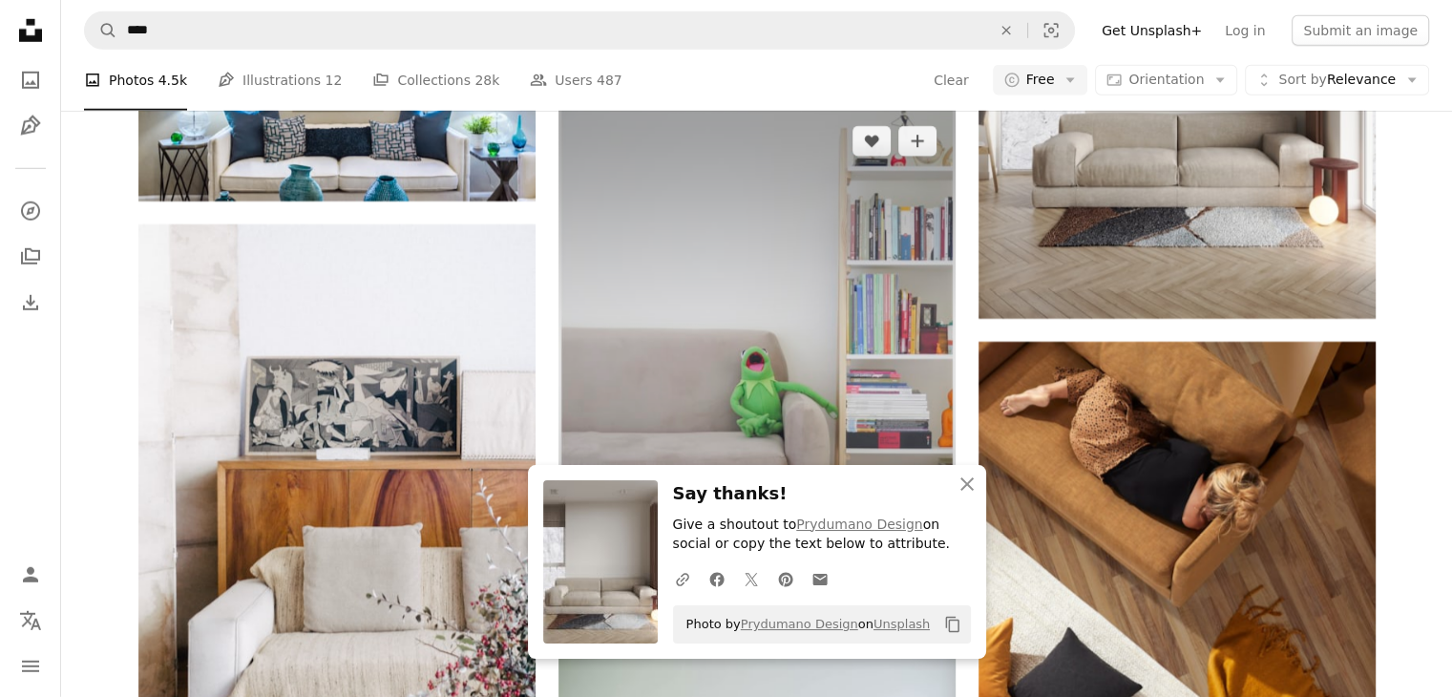
scroll to position [13027, 0]
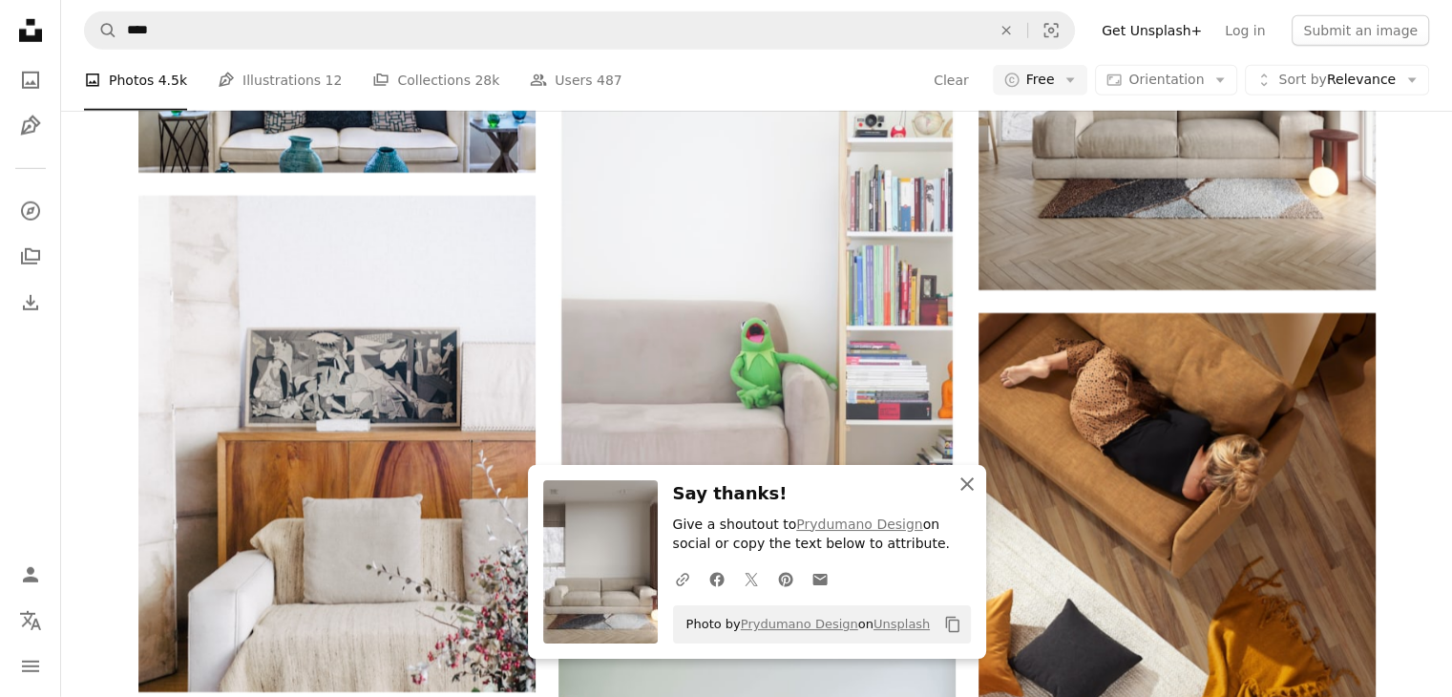
click at [960, 488] on icon "An X shape" at bounding box center [967, 484] width 23 height 23
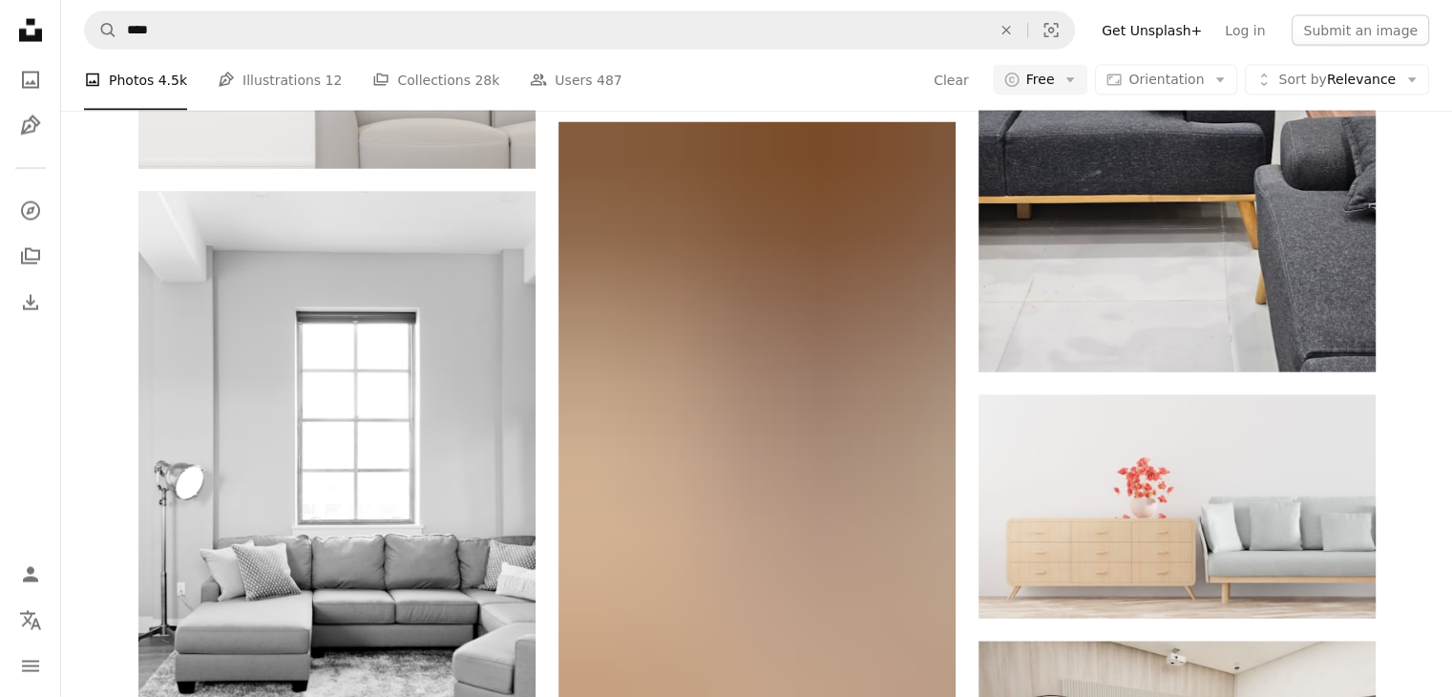
scroll to position [25915, 0]
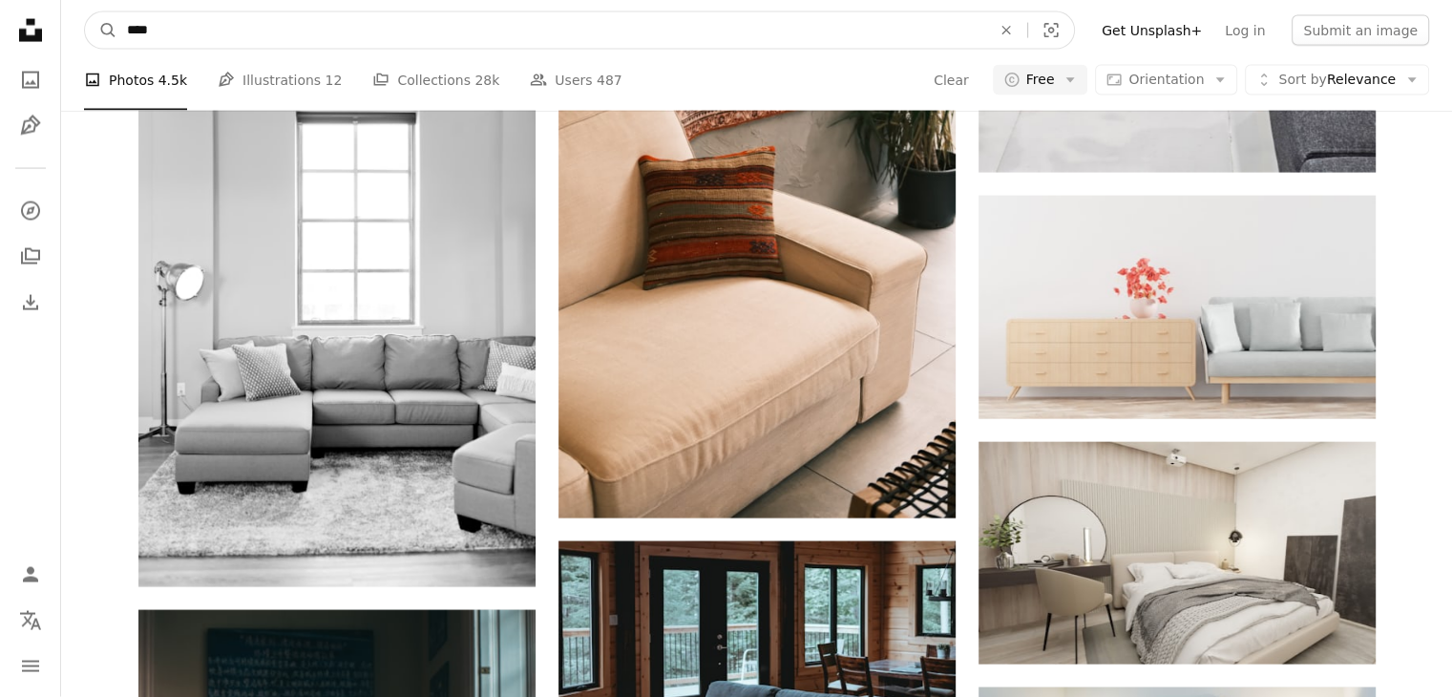
drag, startPoint x: 266, startPoint y: 23, endPoint x: 48, endPoint y: 18, distance: 218.7
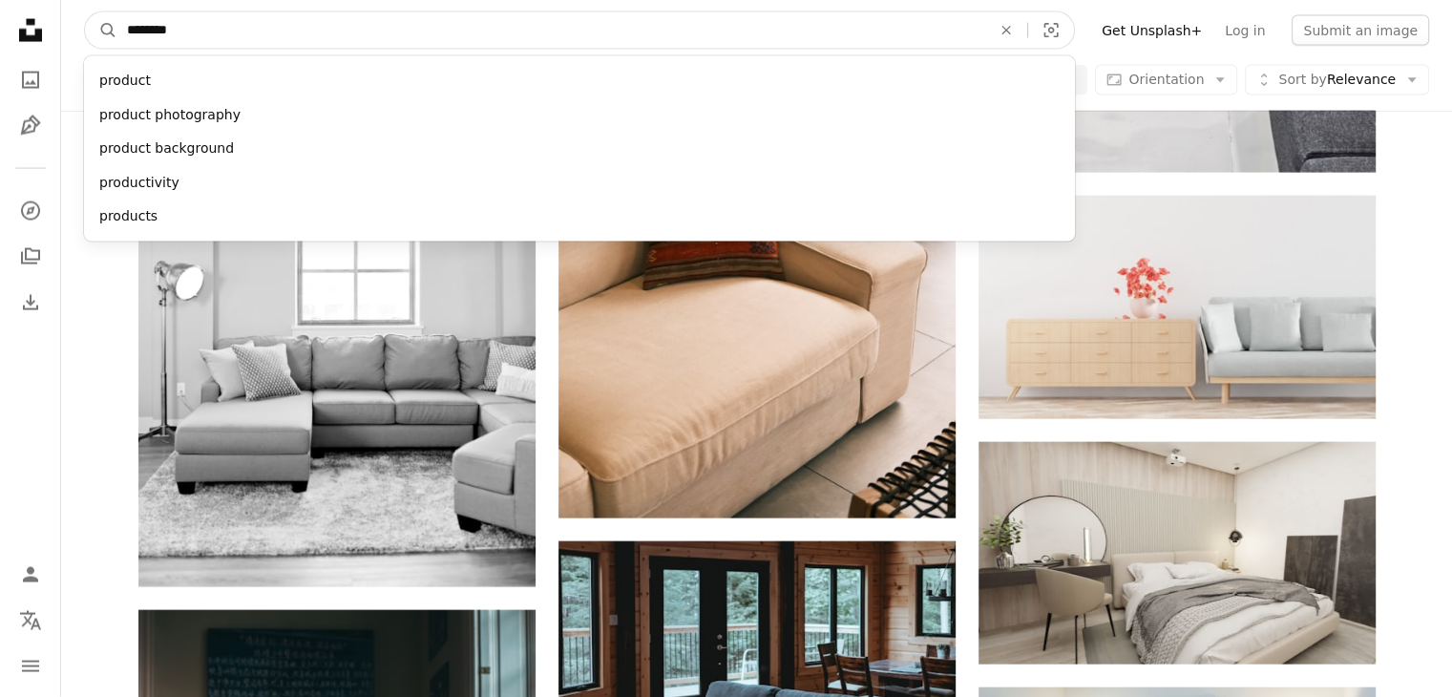
type input "*********"
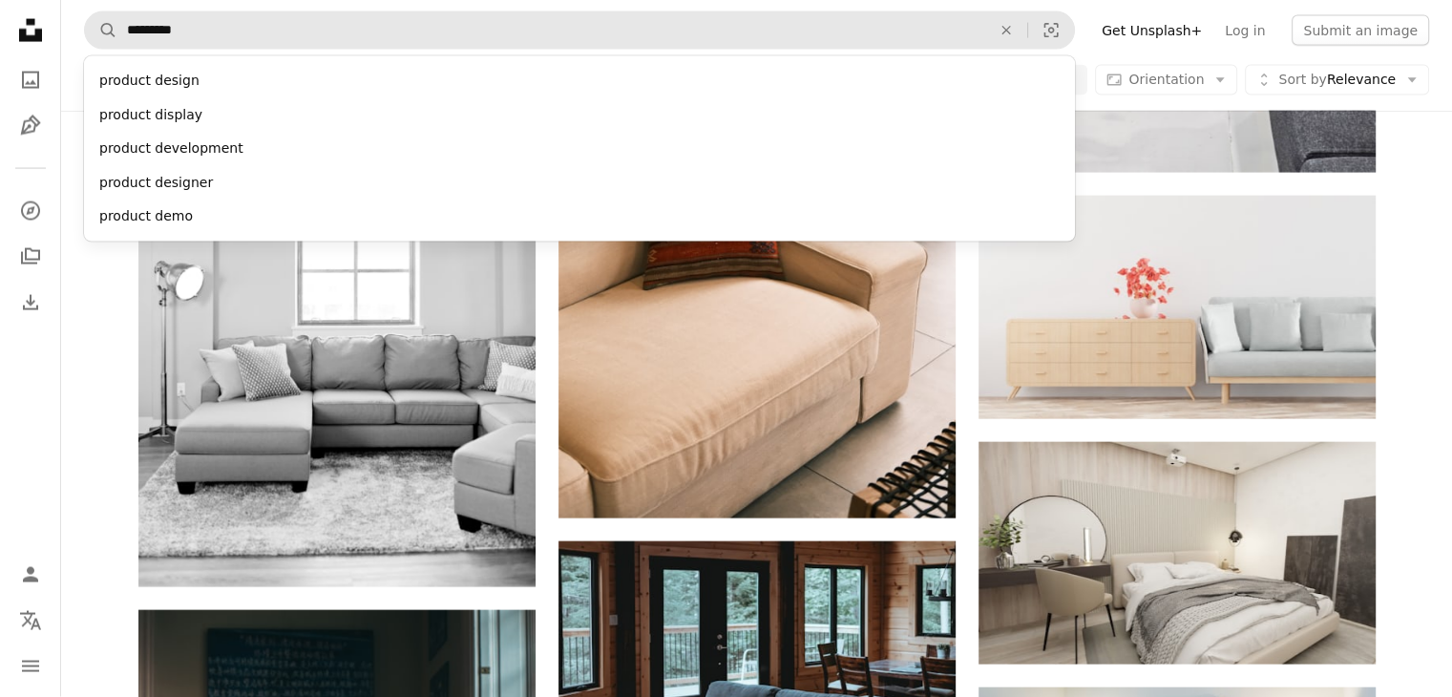
click at [191, 116] on div "product display" at bounding box center [579, 115] width 991 height 34
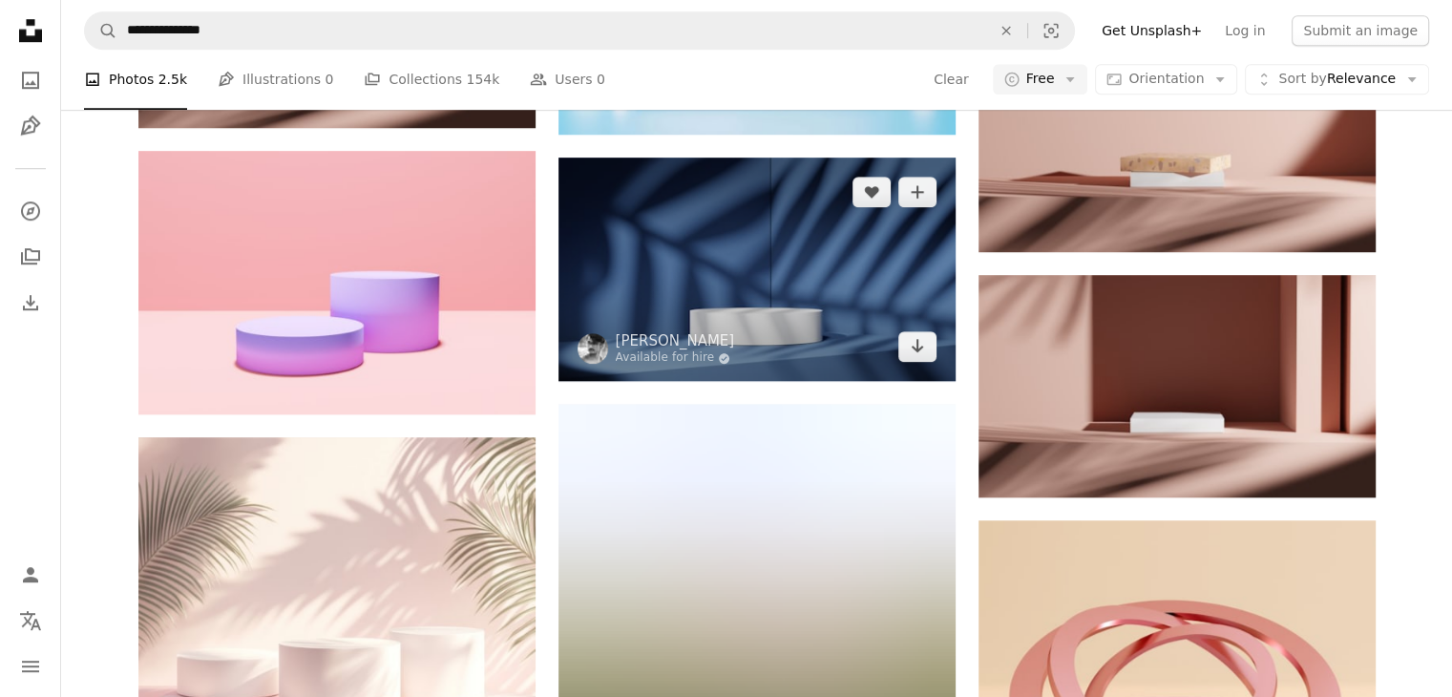
scroll to position [1432, 0]
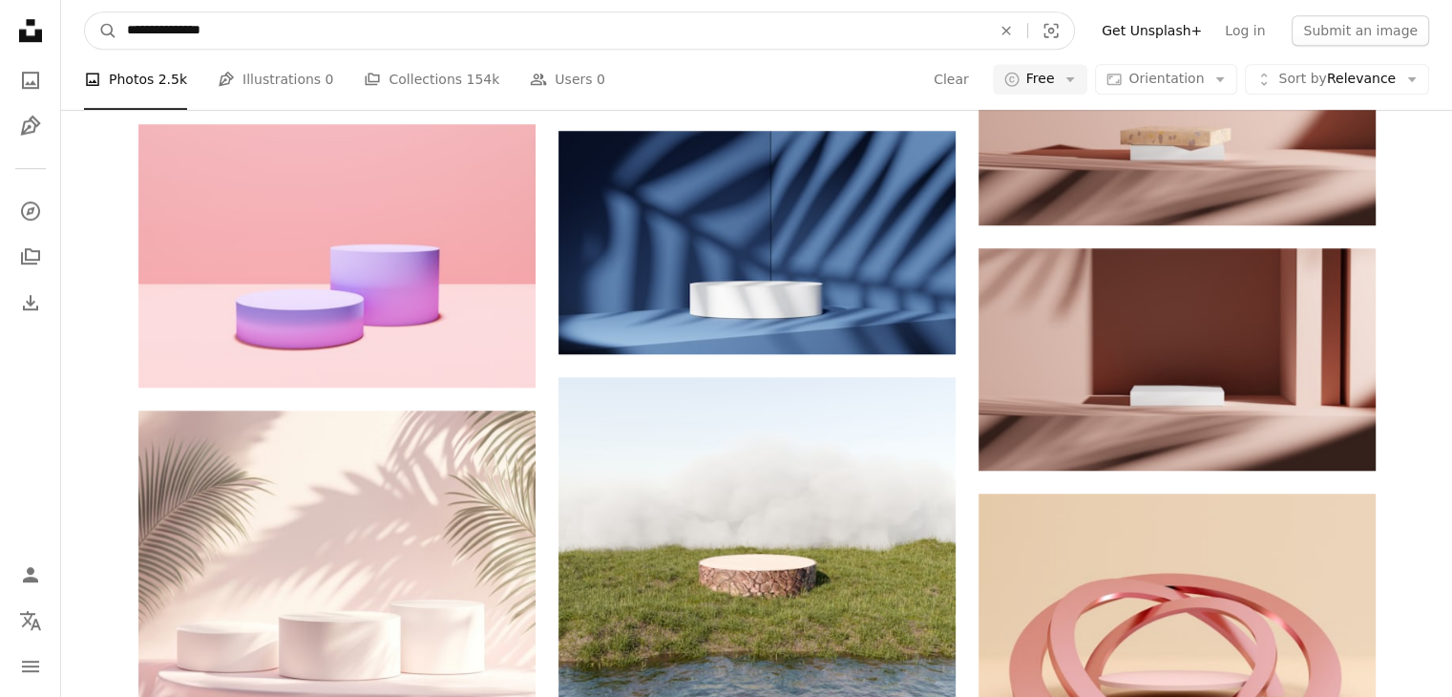
click at [173, 31] on input "**********" at bounding box center [551, 30] width 868 height 36
type input "**********"
click button "A magnifying glass" at bounding box center [101, 30] width 32 height 36
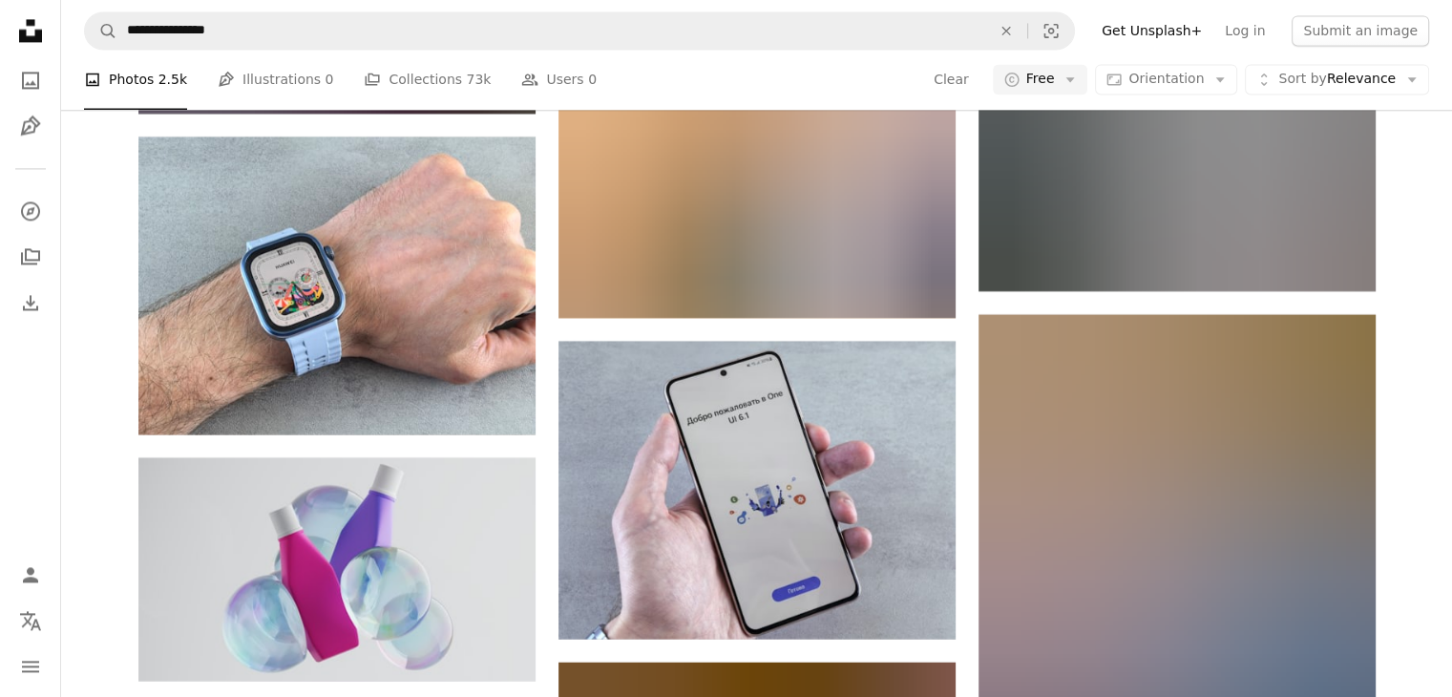
scroll to position [10597, 0]
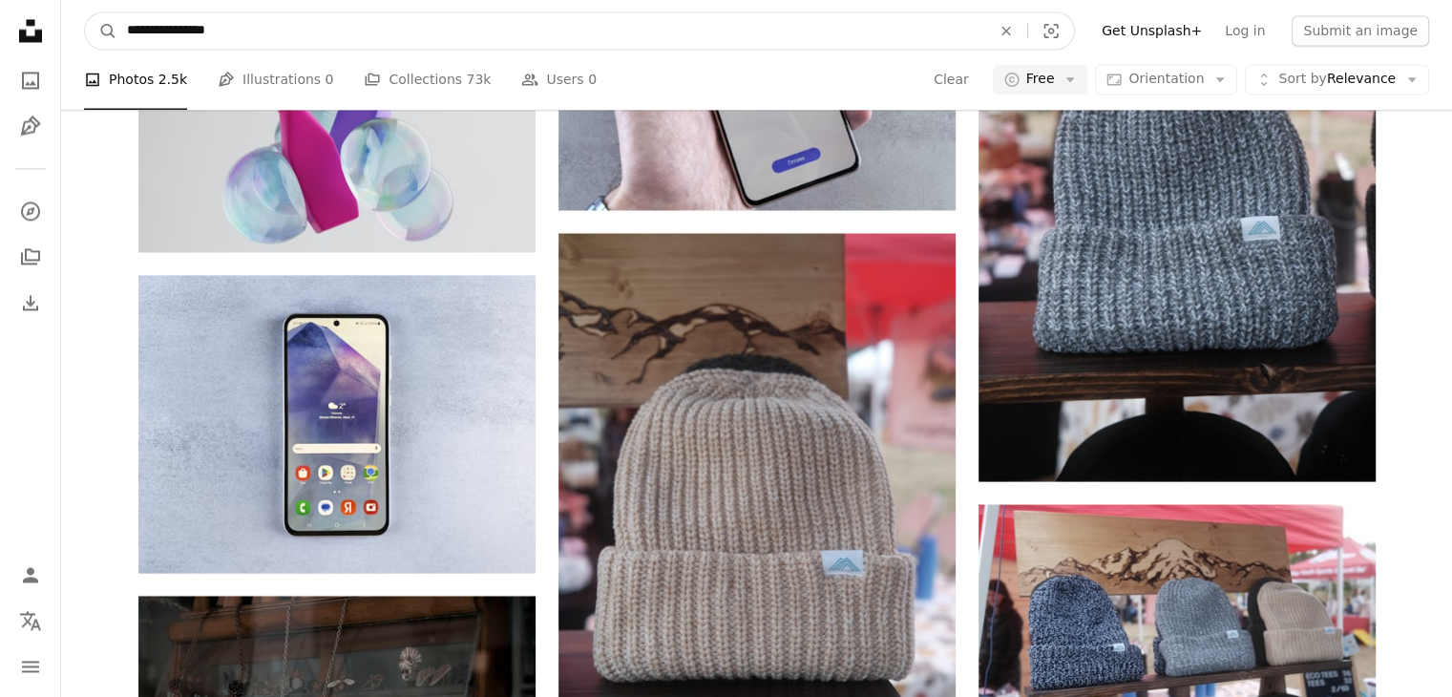
click at [506, 37] on input "**********" at bounding box center [551, 30] width 868 height 36
type input "**********"
click button "A magnifying glass" at bounding box center [101, 30] width 32 height 36
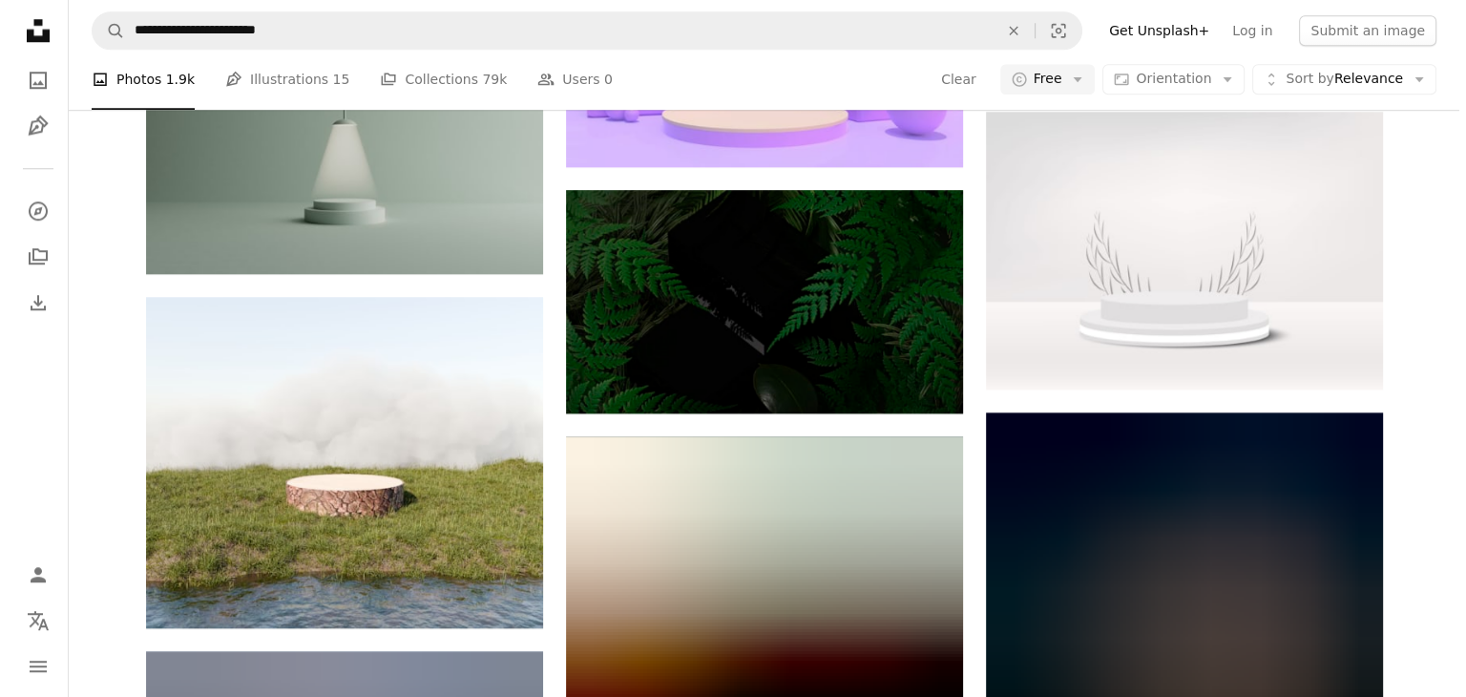
scroll to position [1814, 0]
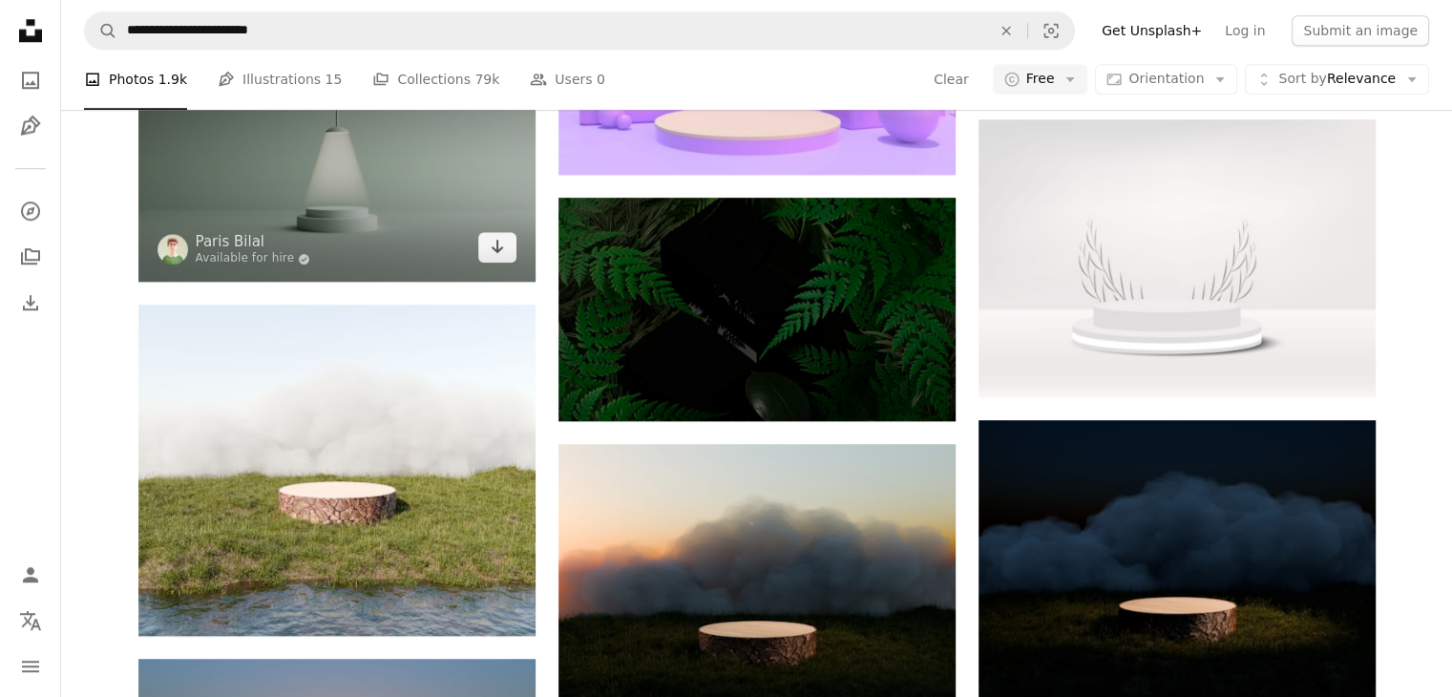
click at [390, 214] on img at bounding box center [336, 169] width 397 height 223
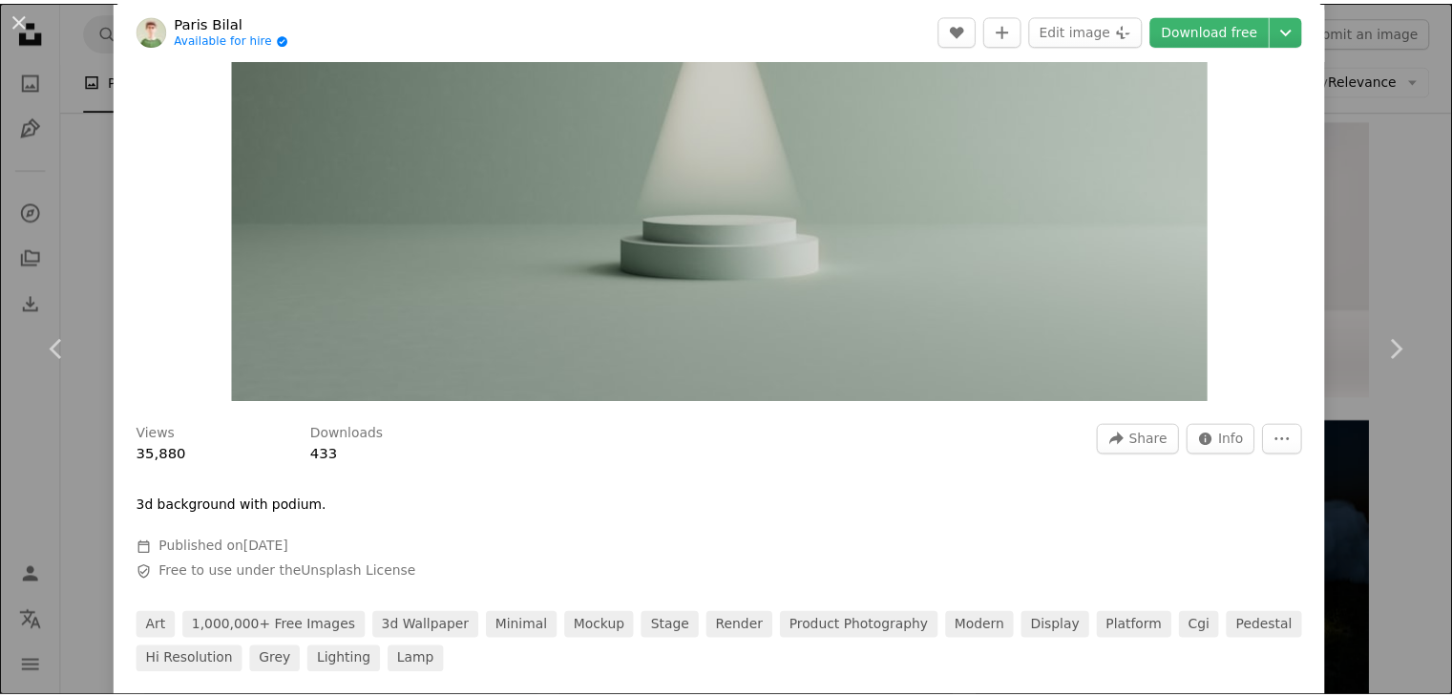
scroll to position [573, 0]
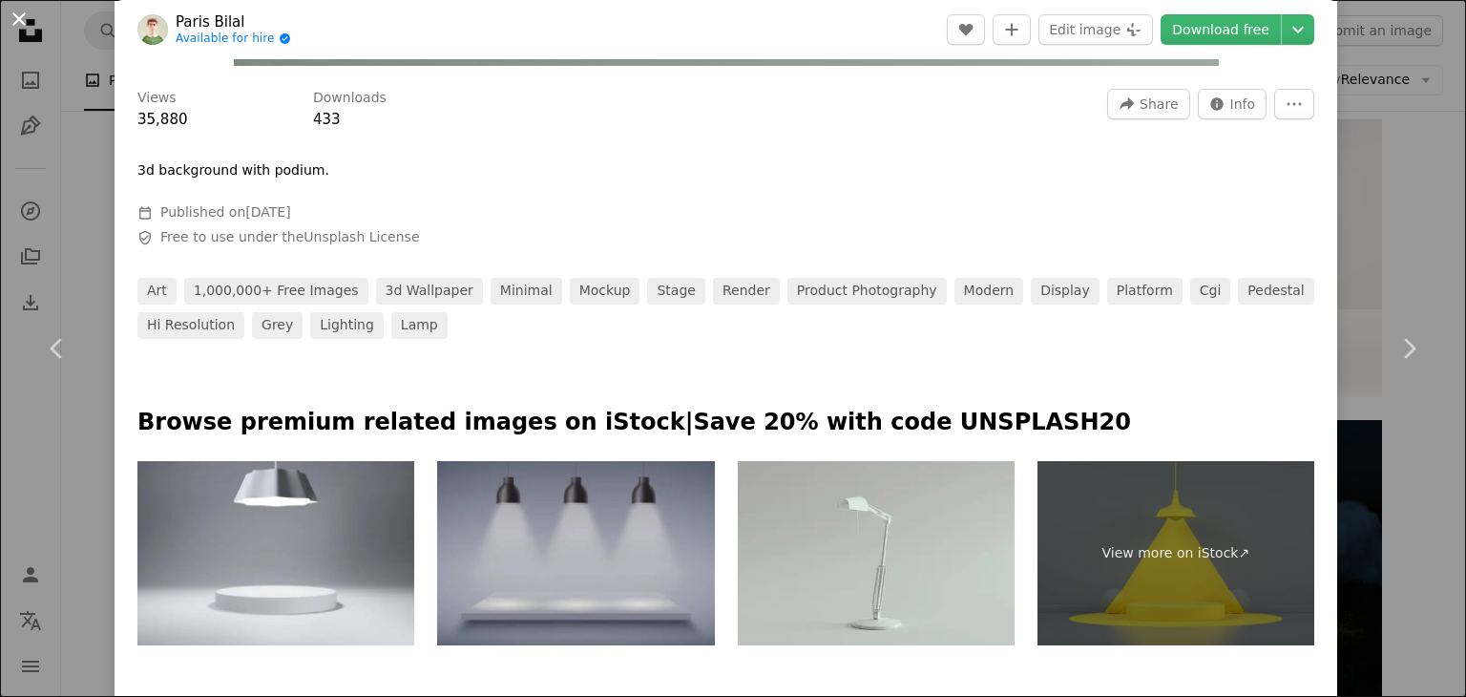
click at [9, 16] on button "An X shape" at bounding box center [19, 19] width 23 height 23
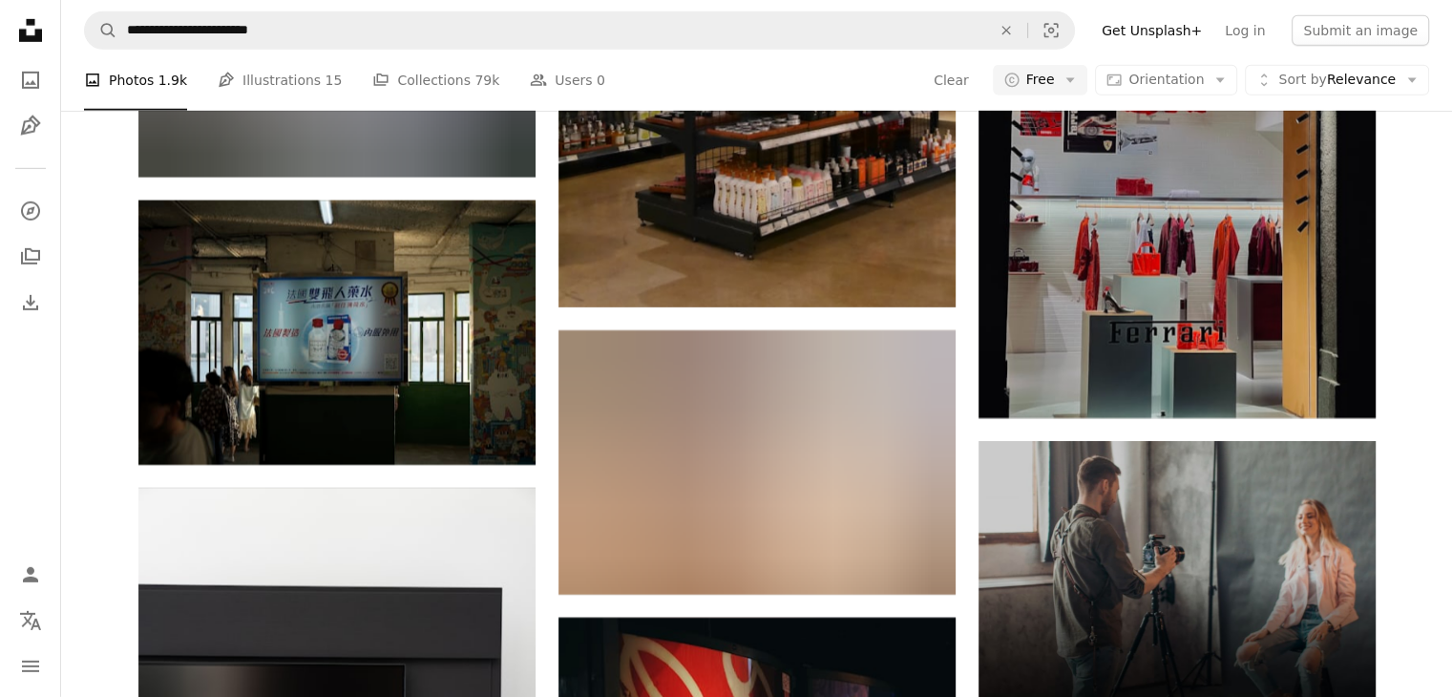
scroll to position [6396, 0]
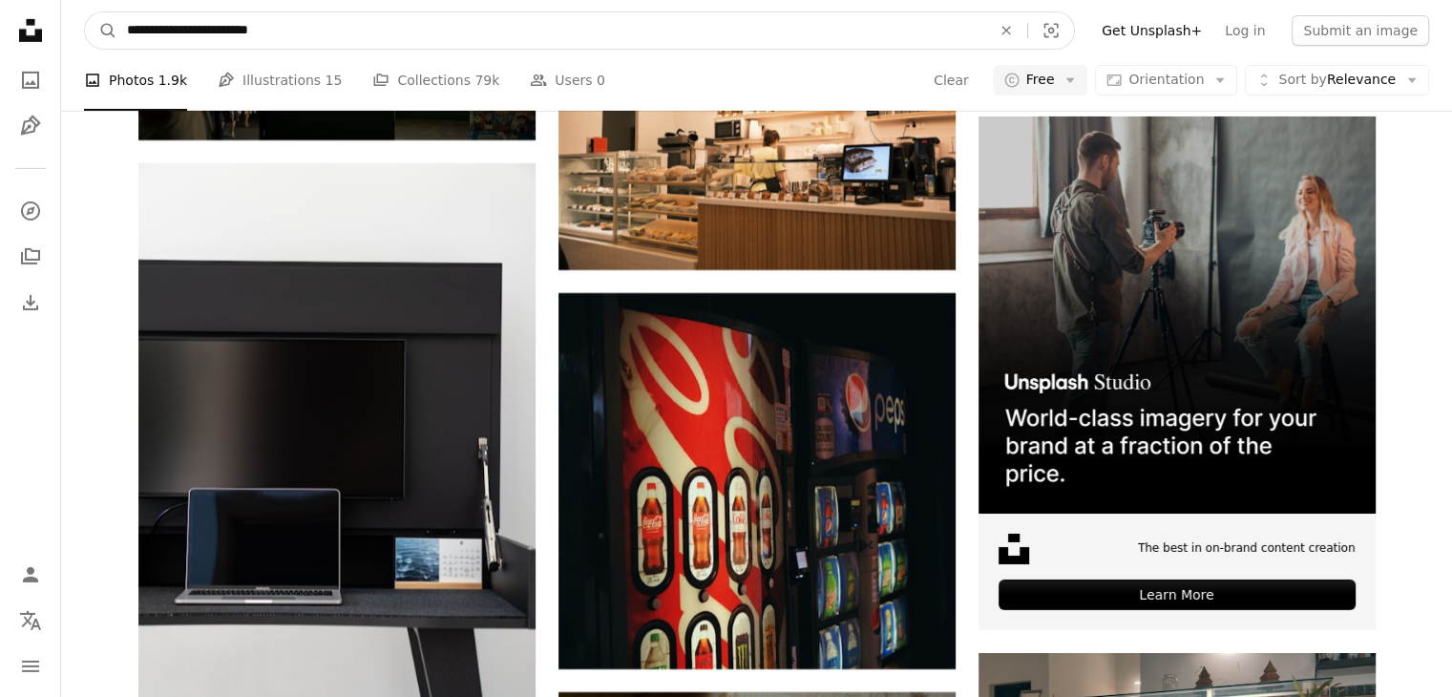
drag, startPoint x: 227, startPoint y: 35, endPoint x: 179, endPoint y: 32, distance: 48.8
click at [179, 32] on input "**********" at bounding box center [551, 30] width 868 height 36
type input "**********"
click button "A magnifying glass" at bounding box center [101, 30] width 32 height 36
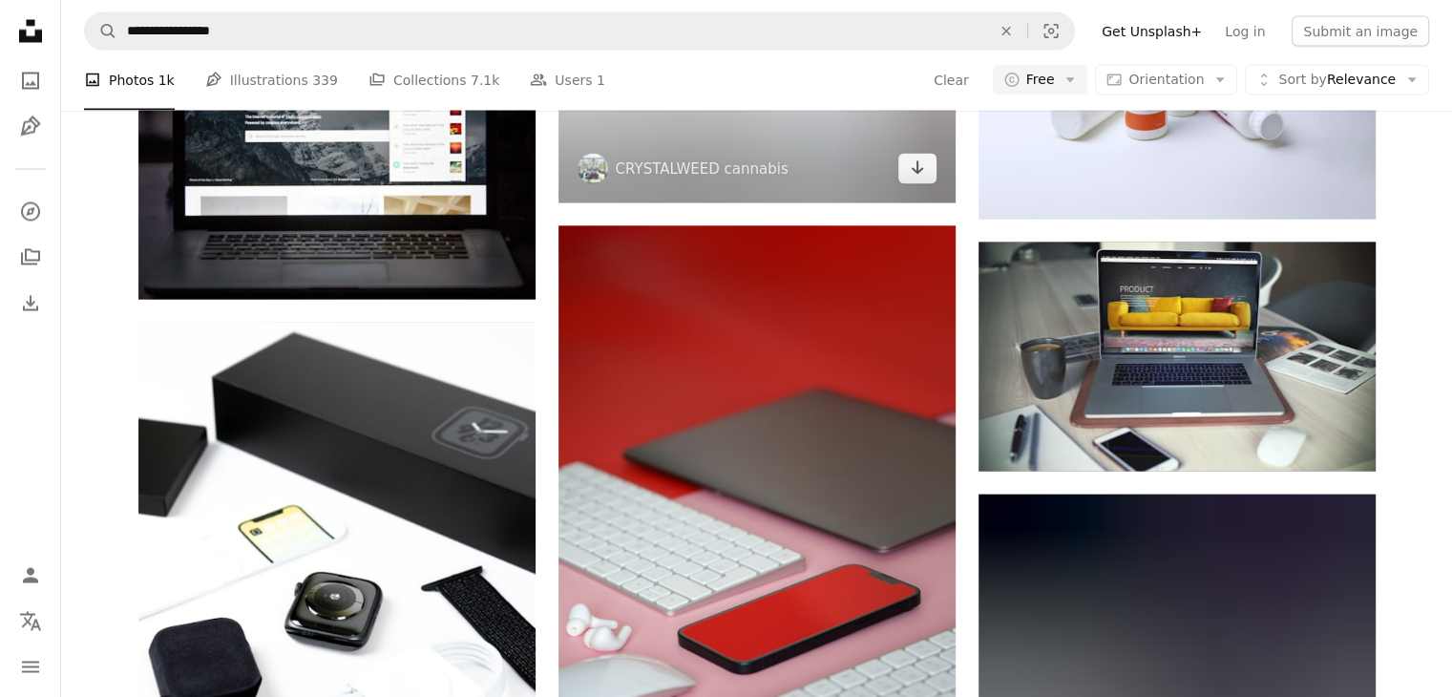
scroll to position [26158, 0]
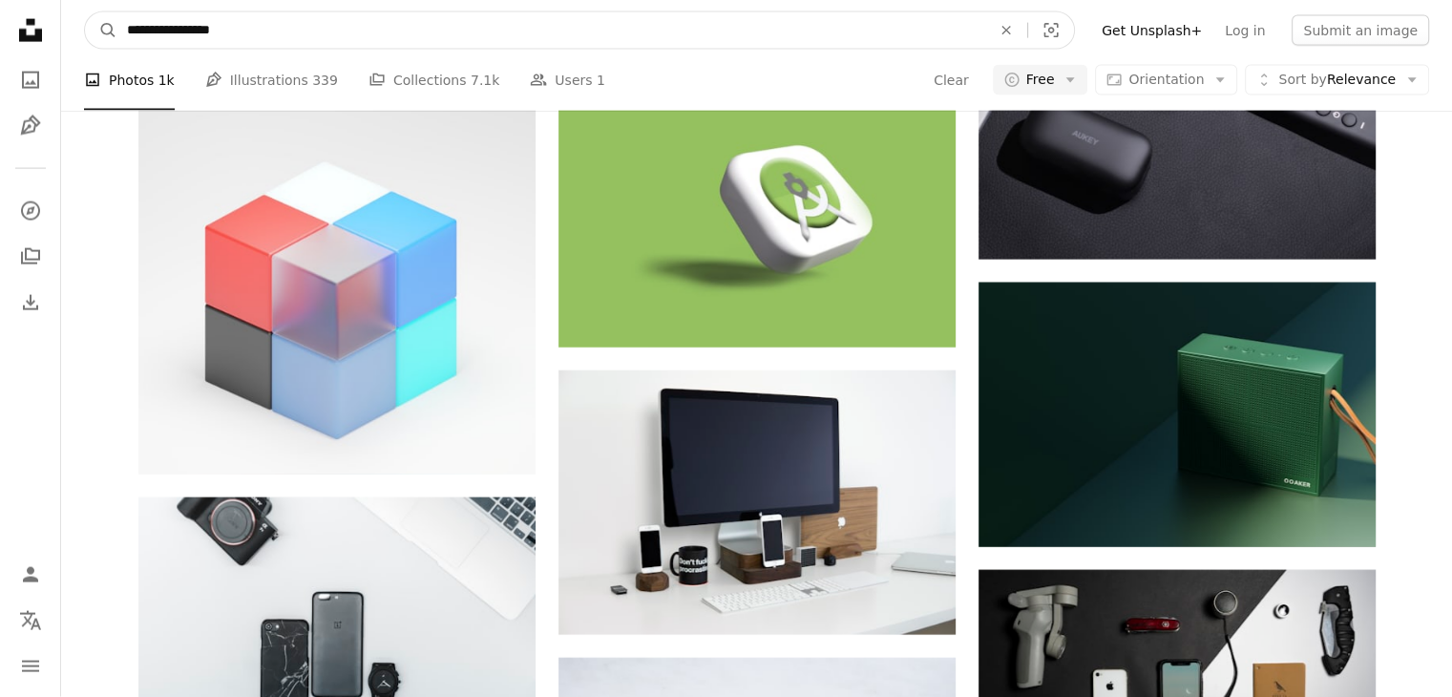
drag, startPoint x: 326, startPoint y: 28, endPoint x: 225, endPoint y: 39, distance: 100.9
click at [242, 39] on input "**********" at bounding box center [551, 30] width 868 height 36
drag, startPoint x: 225, startPoint y: 39, endPoint x: 199, endPoint y: 43, distance: 27.0
click at [214, 41] on input "**********" at bounding box center [551, 30] width 868 height 36
click at [200, 43] on input "**********" at bounding box center [551, 30] width 868 height 36
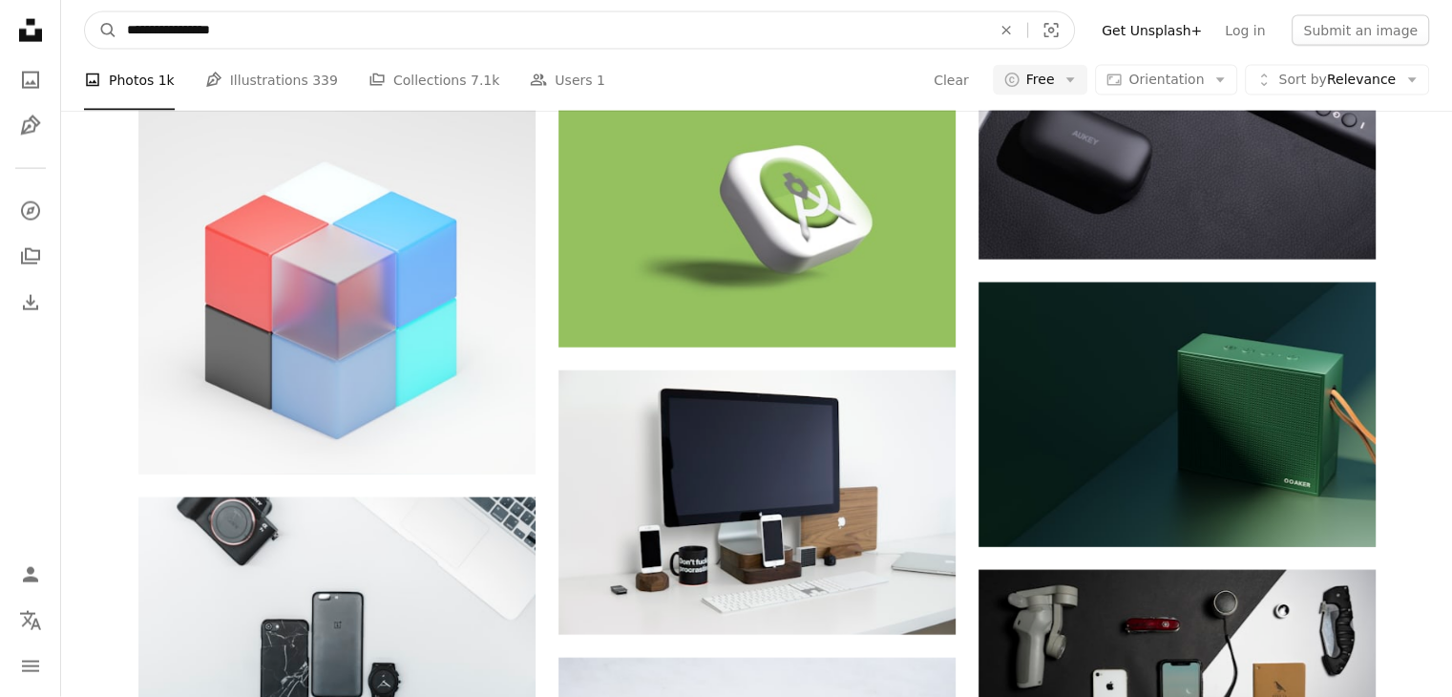
drag, startPoint x: 179, startPoint y: 32, endPoint x: 302, endPoint y: 37, distance: 122.3
click at [300, 37] on input "**********" at bounding box center [551, 30] width 868 height 36
type input "**********"
click at [85, 12] on button "A magnifying glass" at bounding box center [101, 30] width 32 height 36
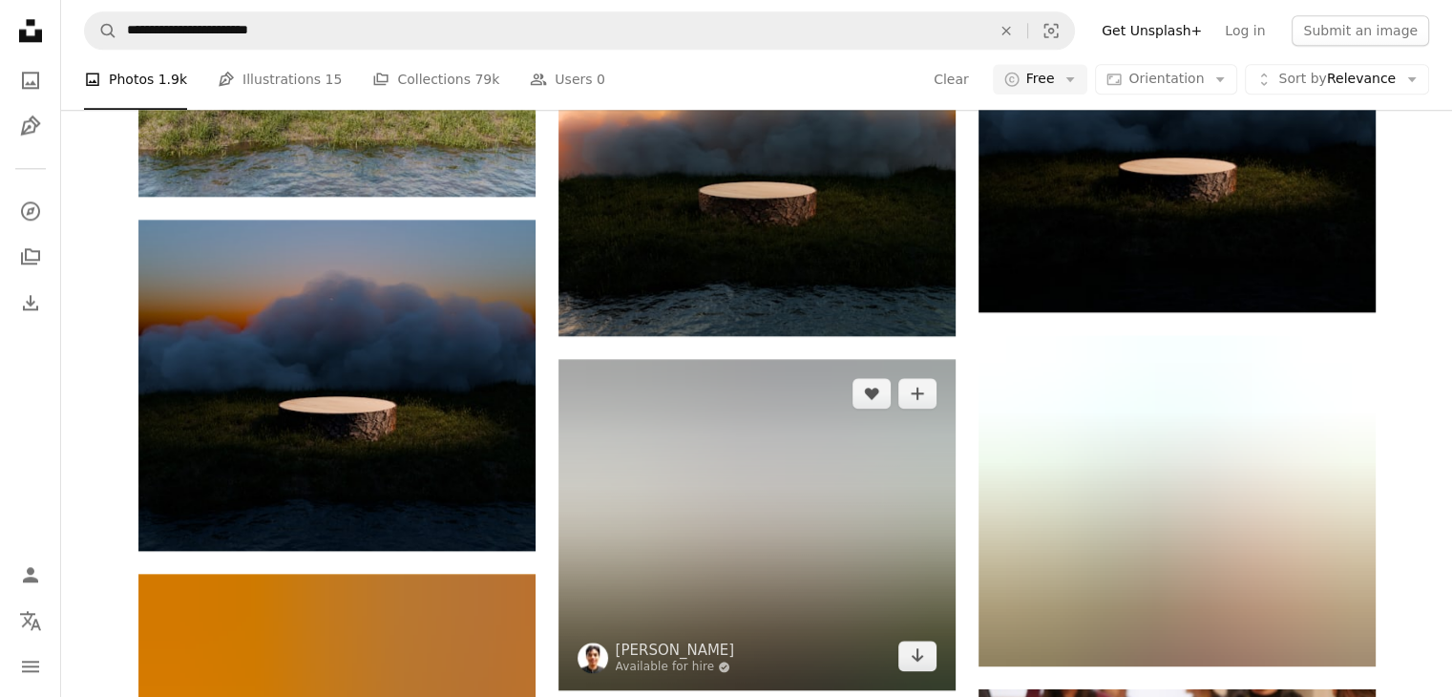
scroll to position [2291, 0]
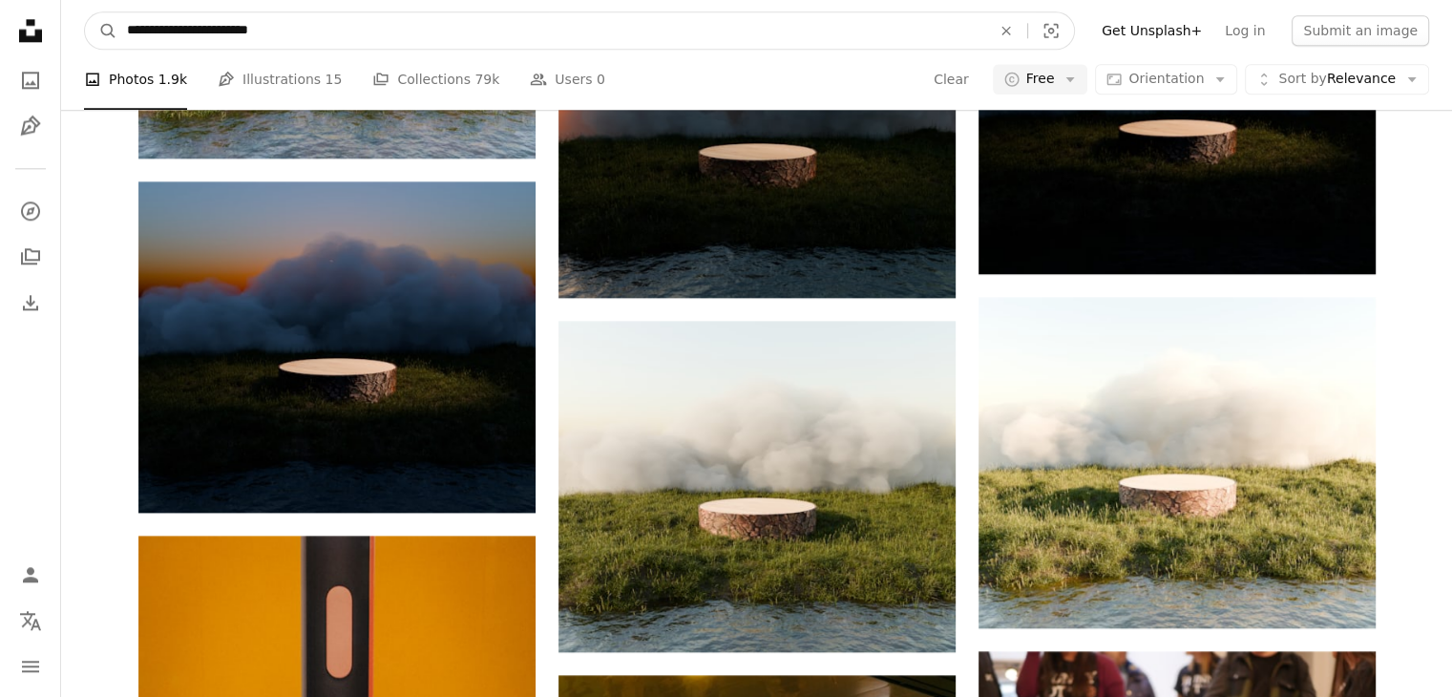
drag, startPoint x: 405, startPoint y: 29, endPoint x: 229, endPoint y: 38, distance: 175.9
click at [229, 38] on input "**********" at bounding box center [551, 30] width 868 height 36
type input "**********"
click button "A magnifying glass" at bounding box center [101, 30] width 32 height 36
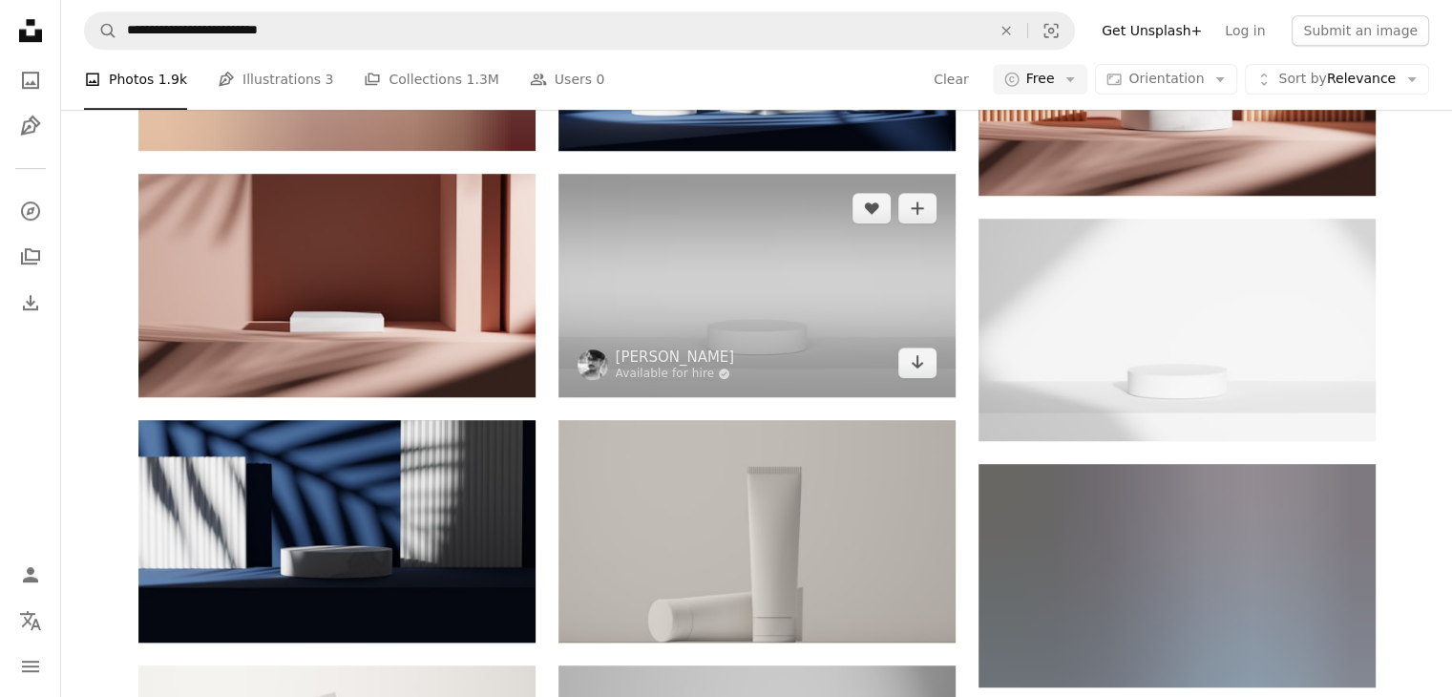
scroll to position [1241, 0]
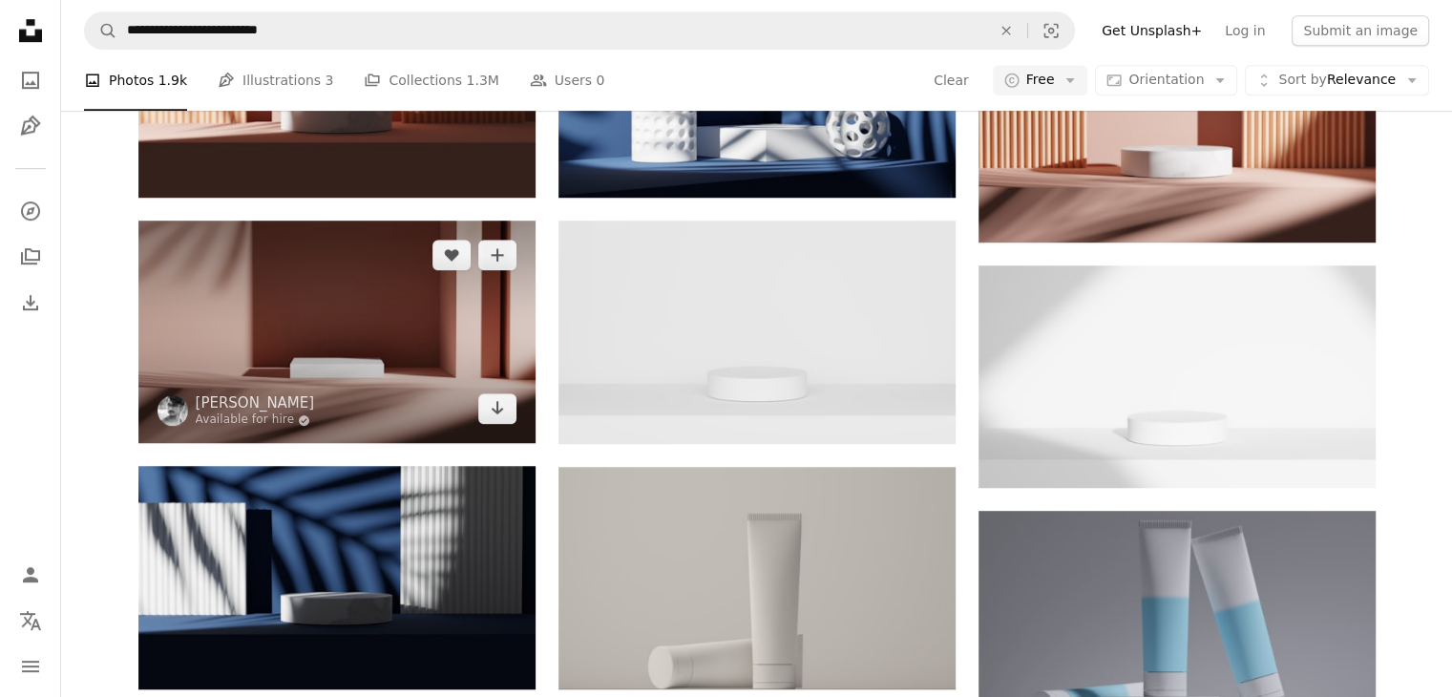
click at [367, 354] on img at bounding box center [336, 332] width 397 height 223
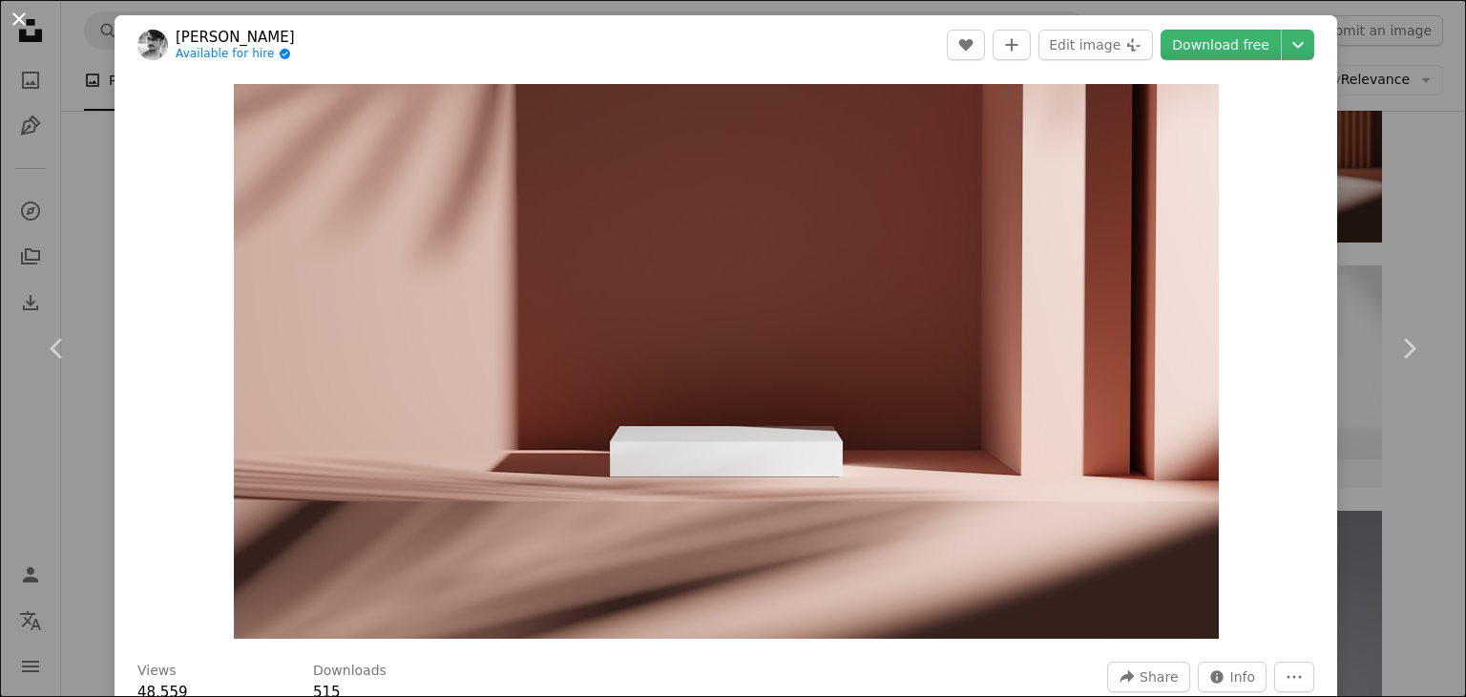
click at [19, 23] on button "An X shape" at bounding box center [19, 19] width 23 height 23
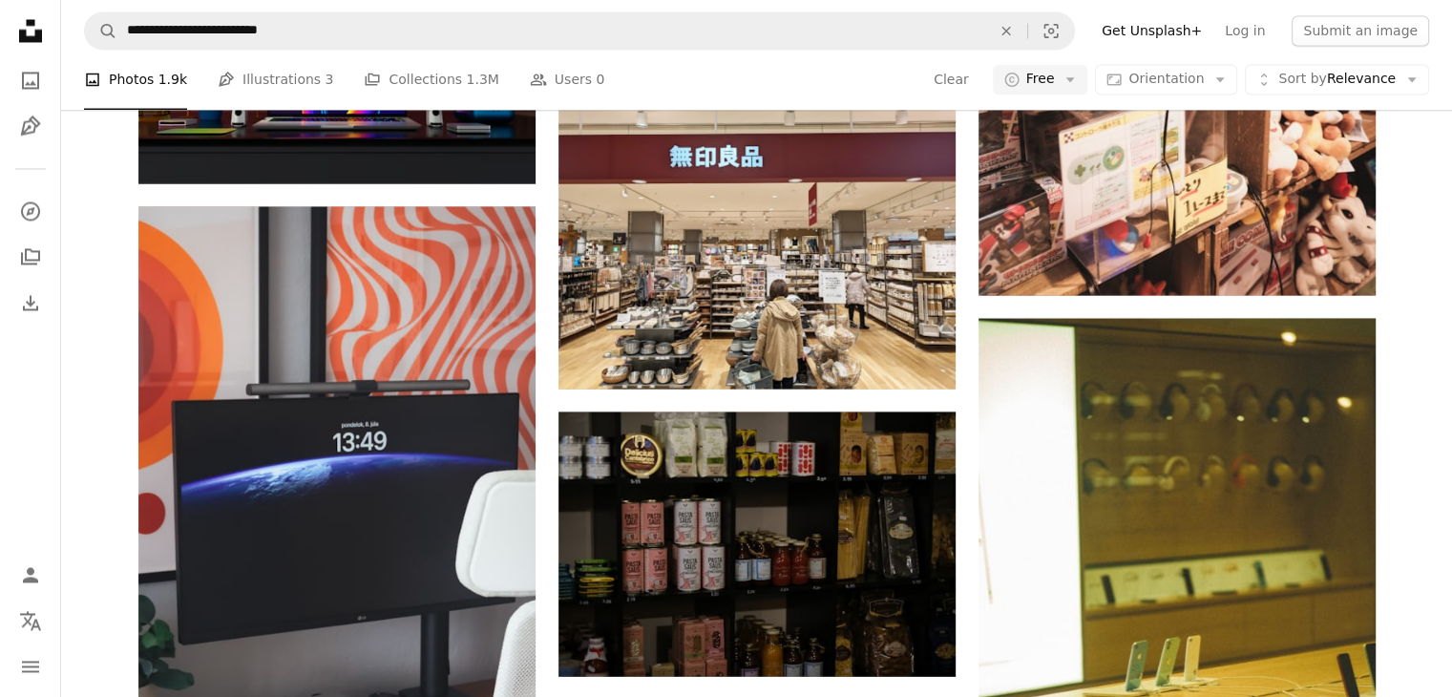
scroll to position [18329, 0]
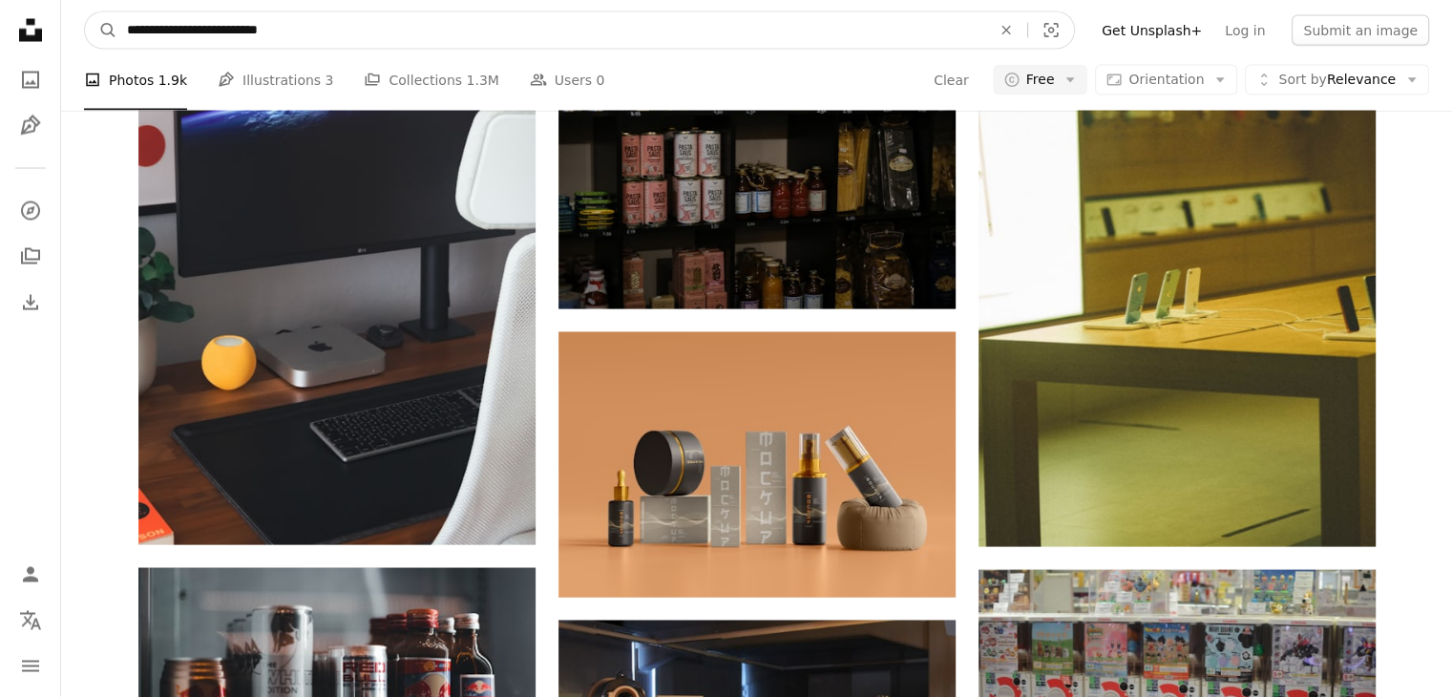
drag, startPoint x: 579, startPoint y: 25, endPoint x: 23, endPoint y: 11, distance: 555.8
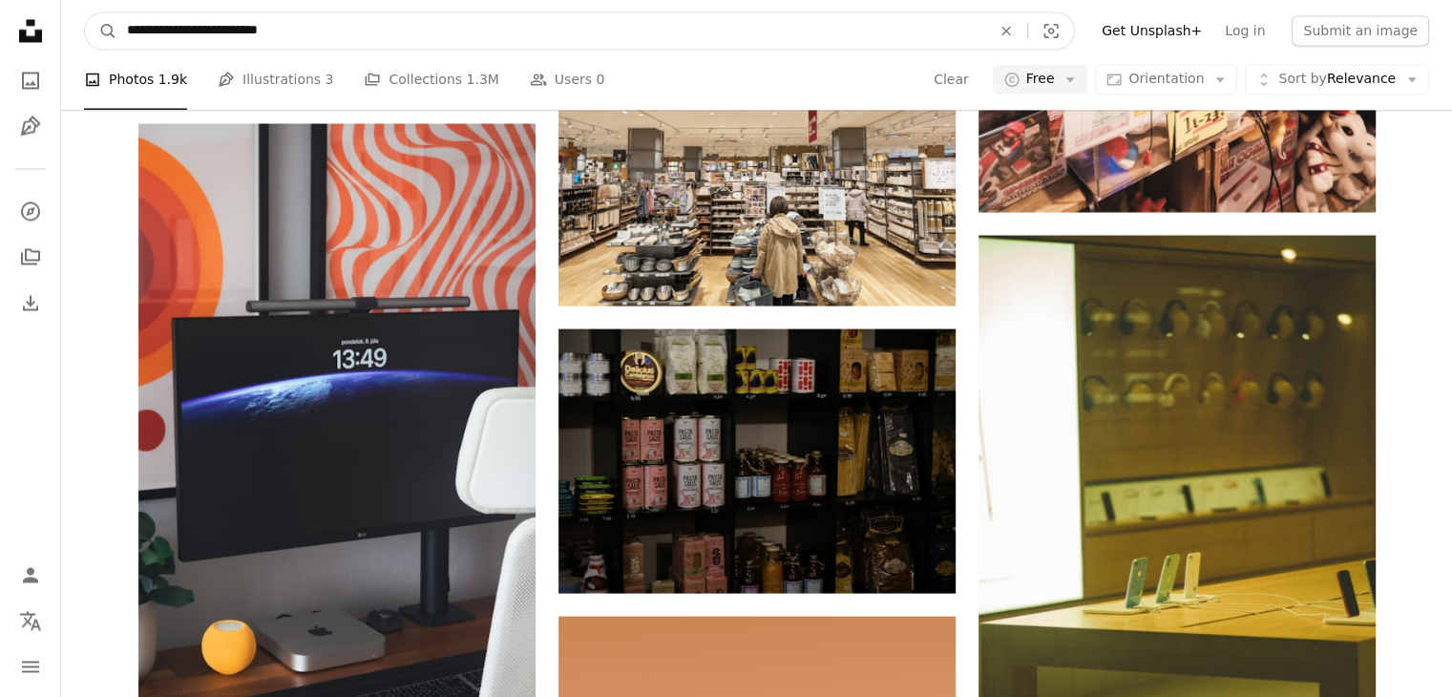
scroll to position [17555, 0]
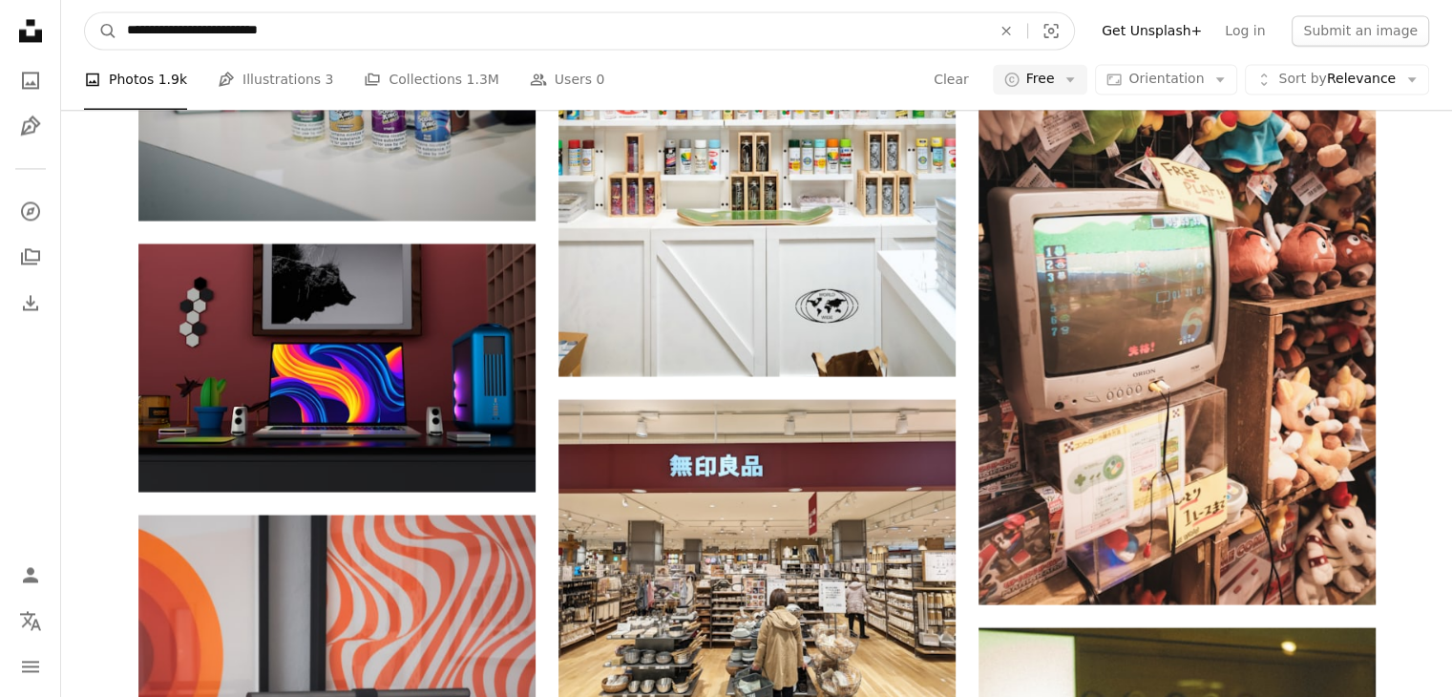
drag, startPoint x: 767, startPoint y: 25, endPoint x: 95, endPoint y: 65, distance: 673.3
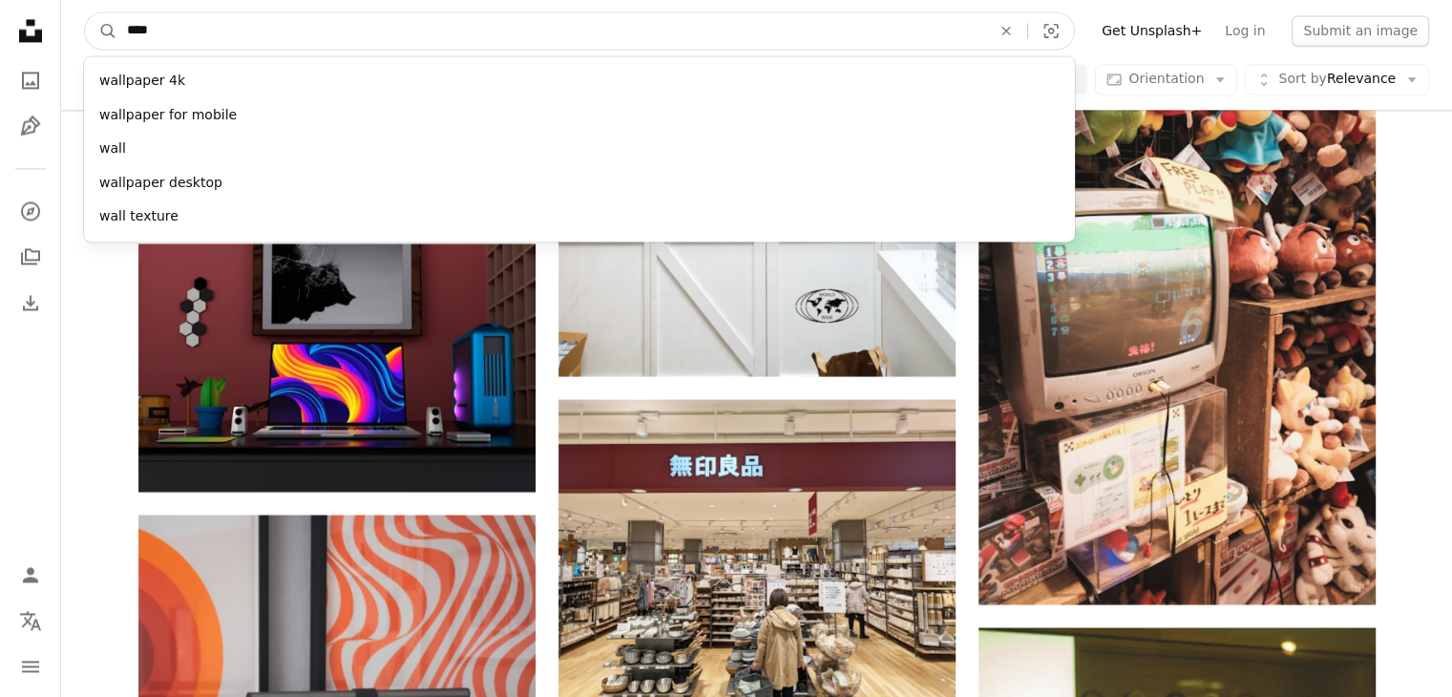
type input "****"
click at [85, 12] on button "A magnifying glass" at bounding box center [101, 30] width 32 height 36
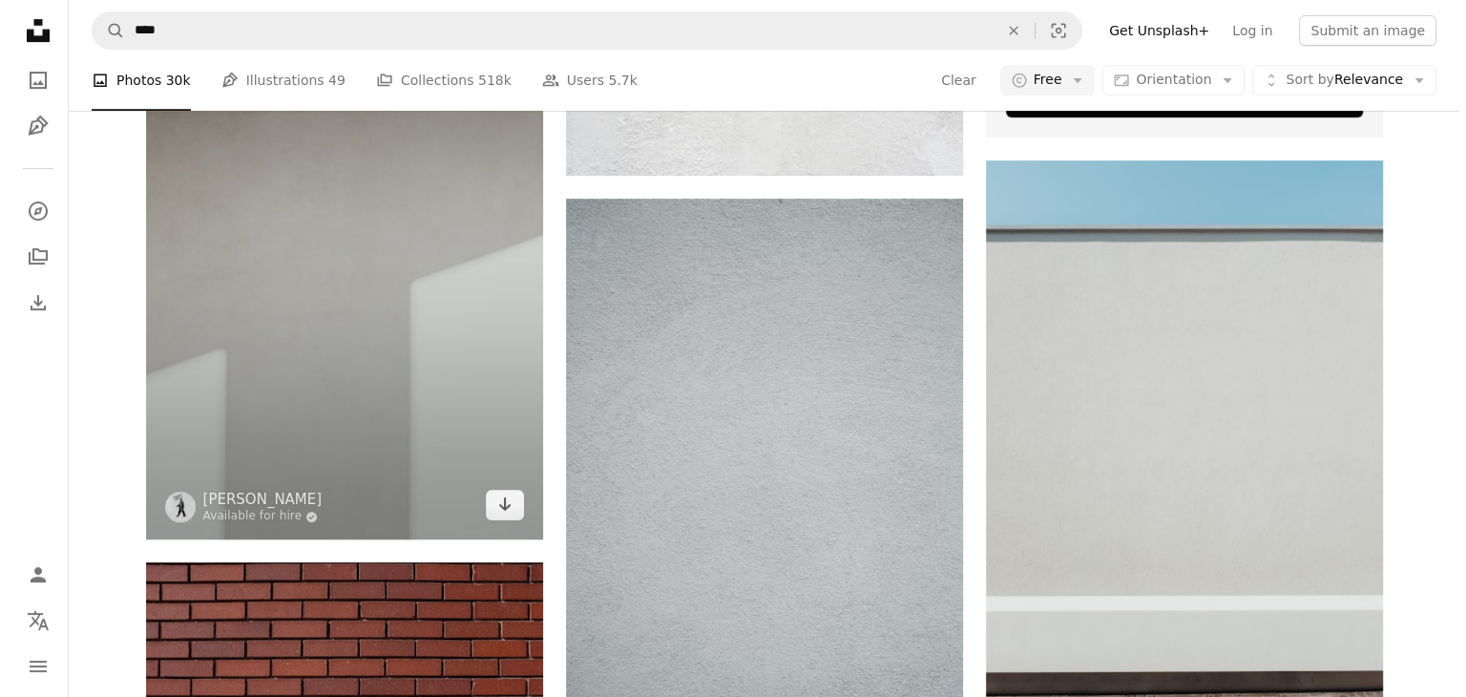
scroll to position [859, 0]
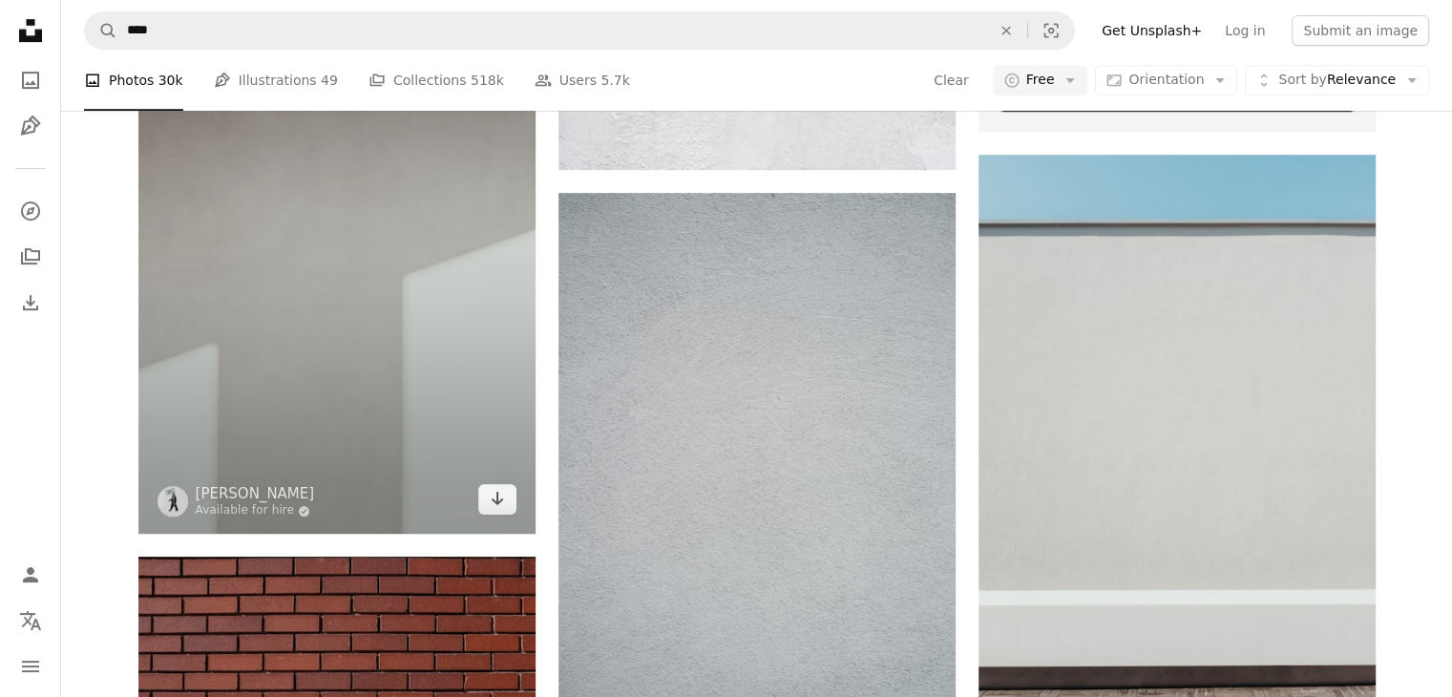
click at [409, 371] on img at bounding box center [336, 236] width 397 height 596
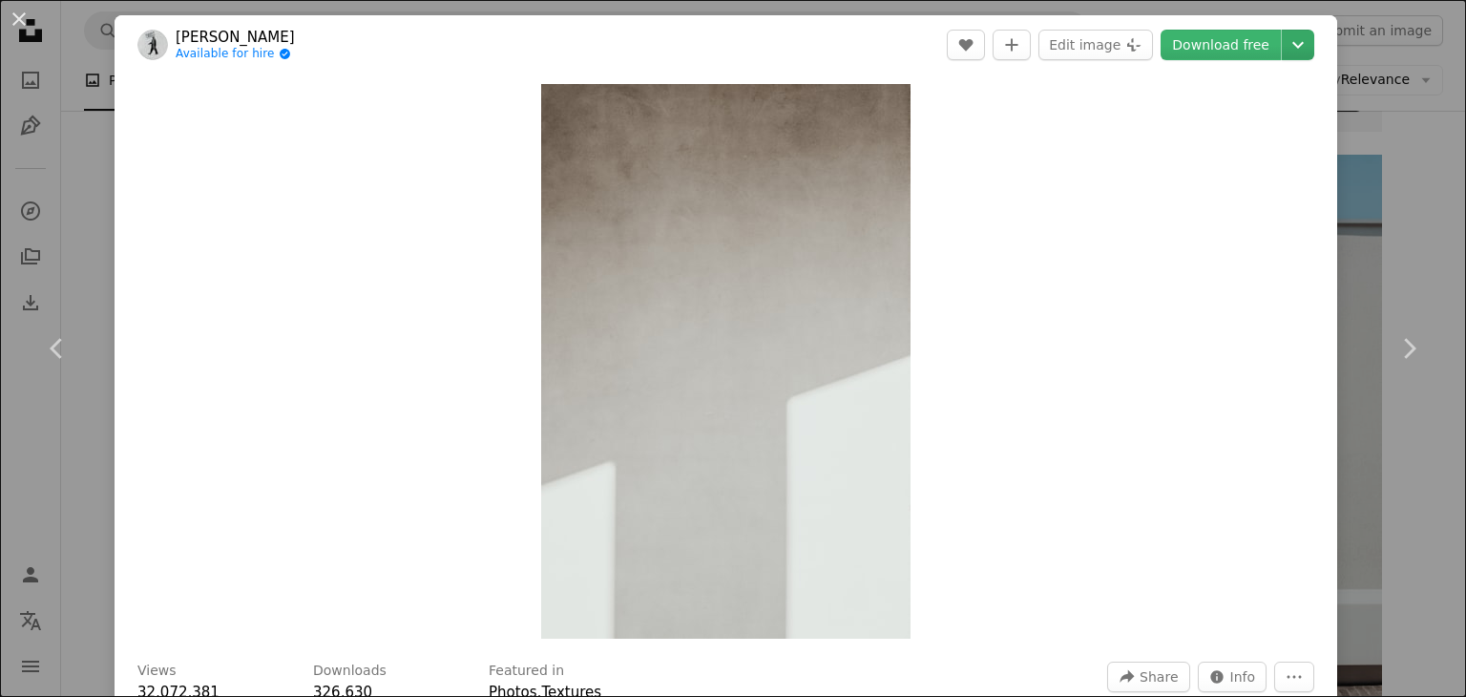
click at [1287, 51] on icon "Chevron down" at bounding box center [1298, 44] width 31 height 23
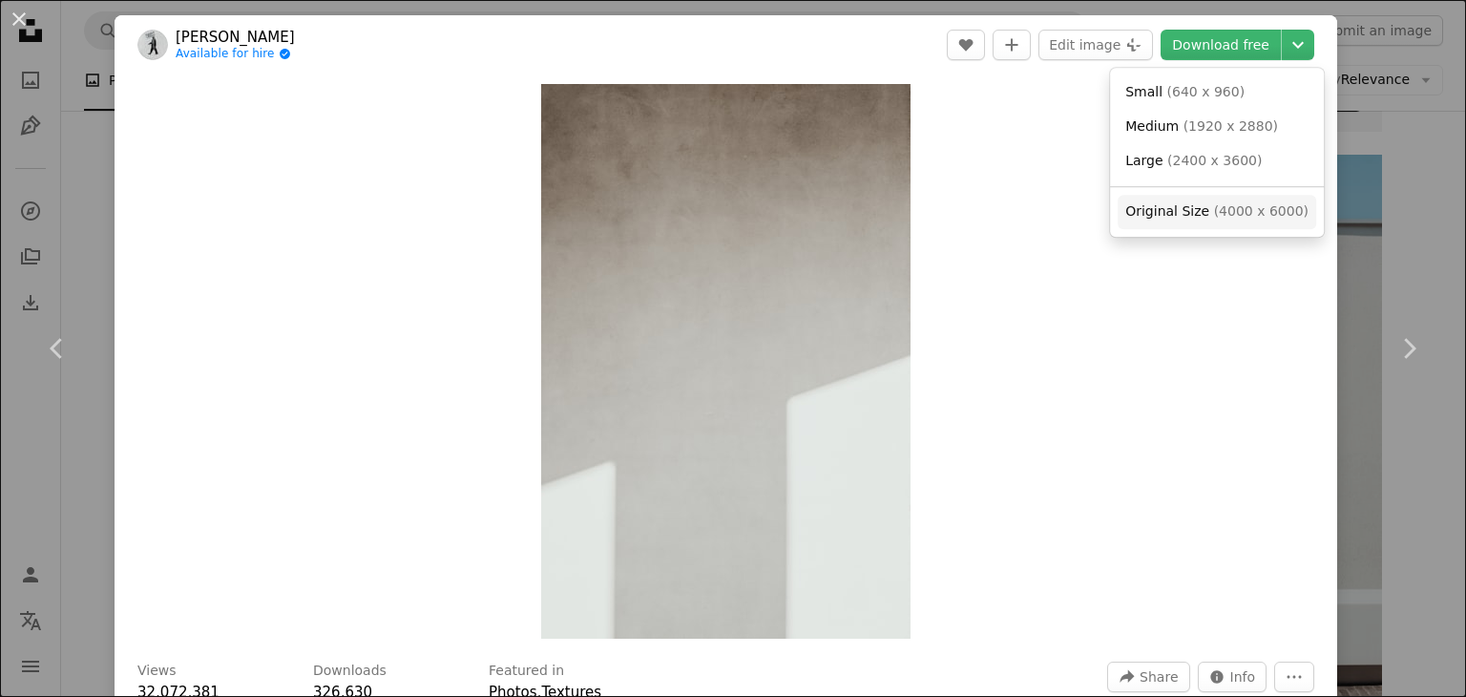
click at [1236, 219] on span "( 4000 x 6000 )" at bounding box center [1261, 210] width 95 height 15
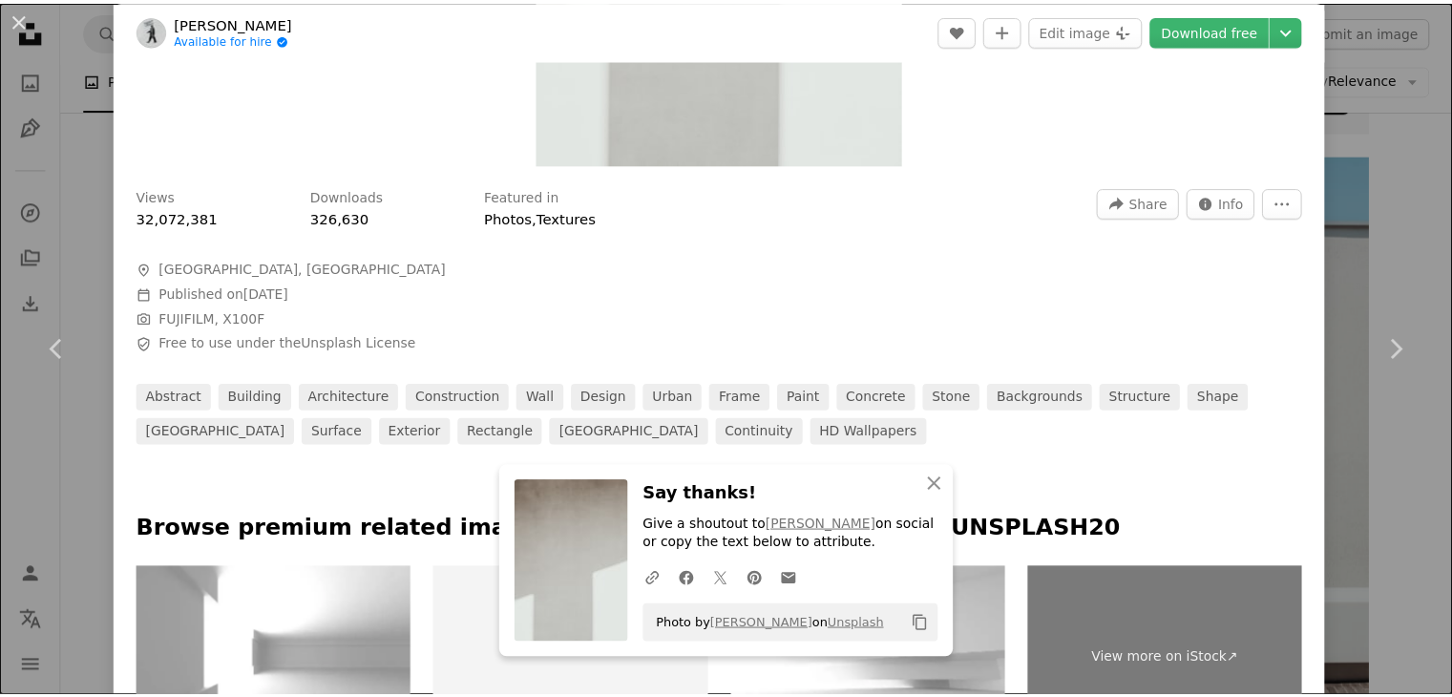
scroll to position [477, 0]
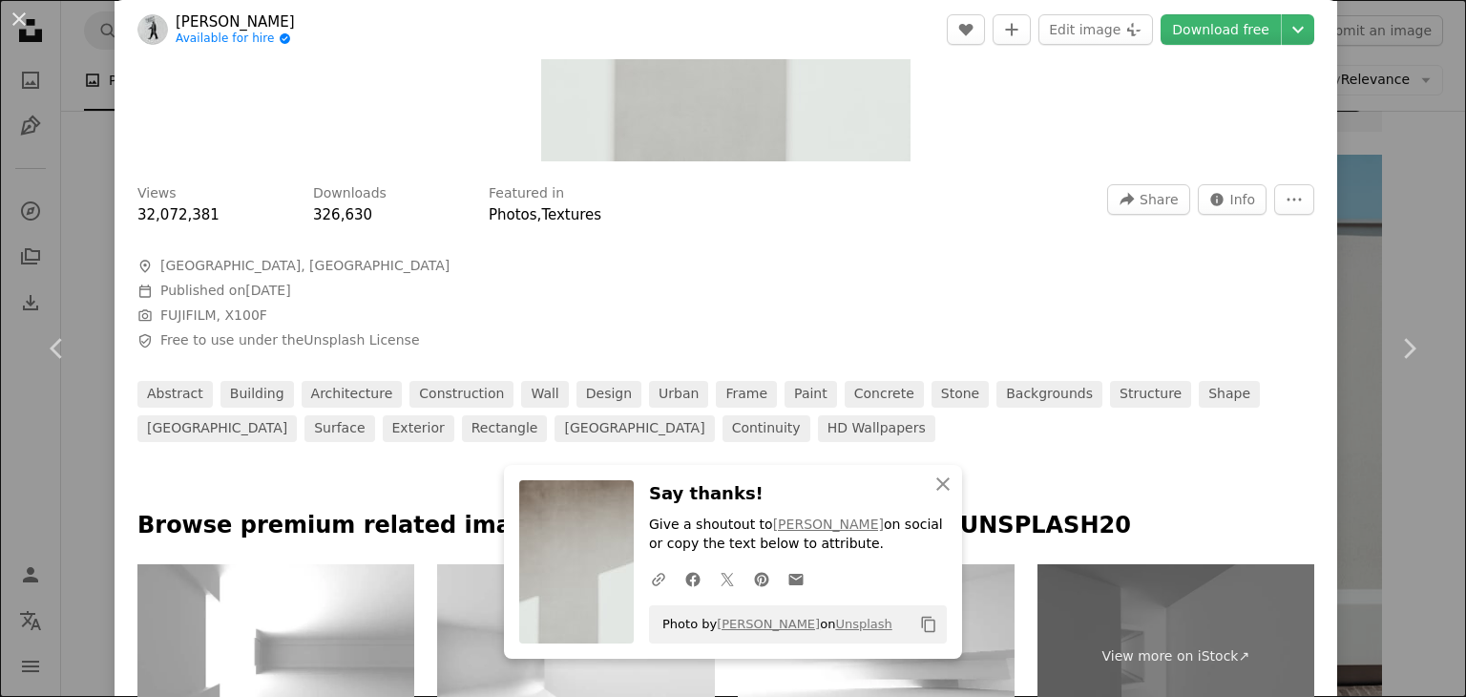
drag, startPoint x: 19, startPoint y: 18, endPoint x: 678, endPoint y: 263, distance: 702.9
click at [20, 17] on button "An X shape" at bounding box center [19, 19] width 23 height 23
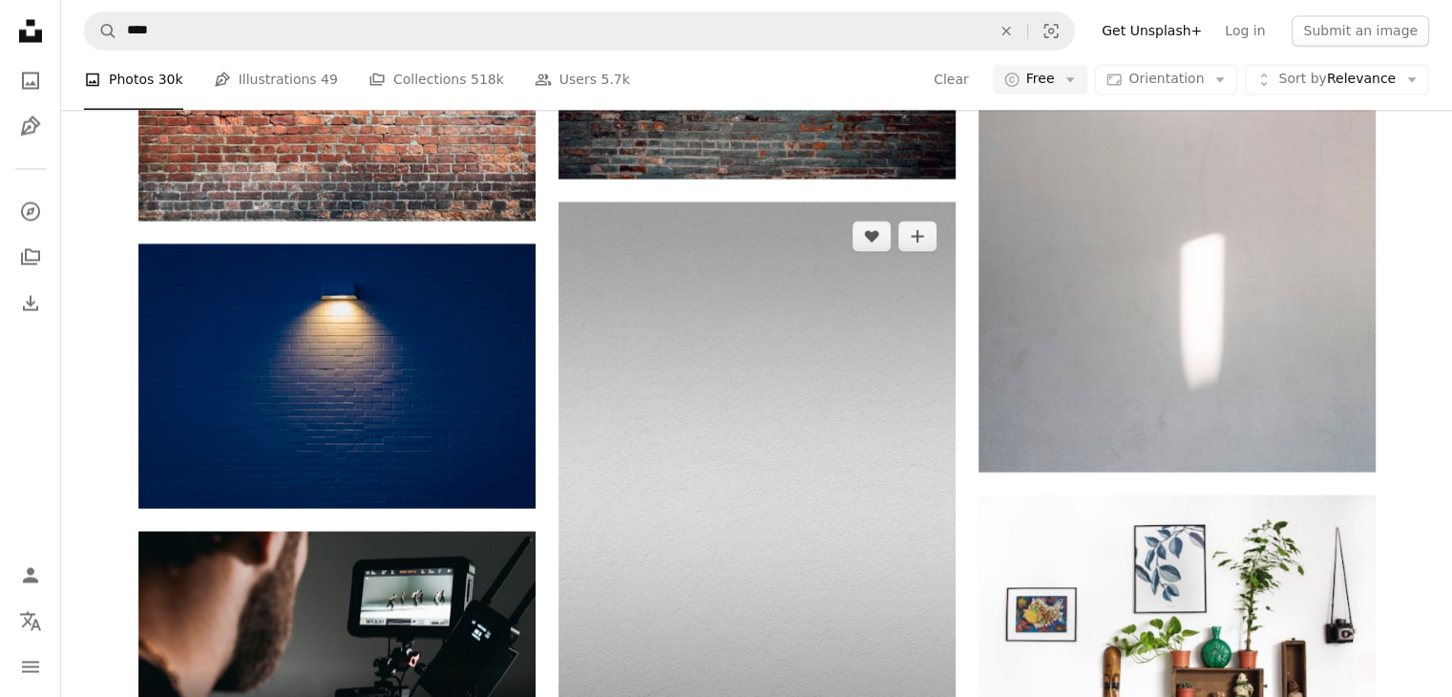
scroll to position [3532, 0]
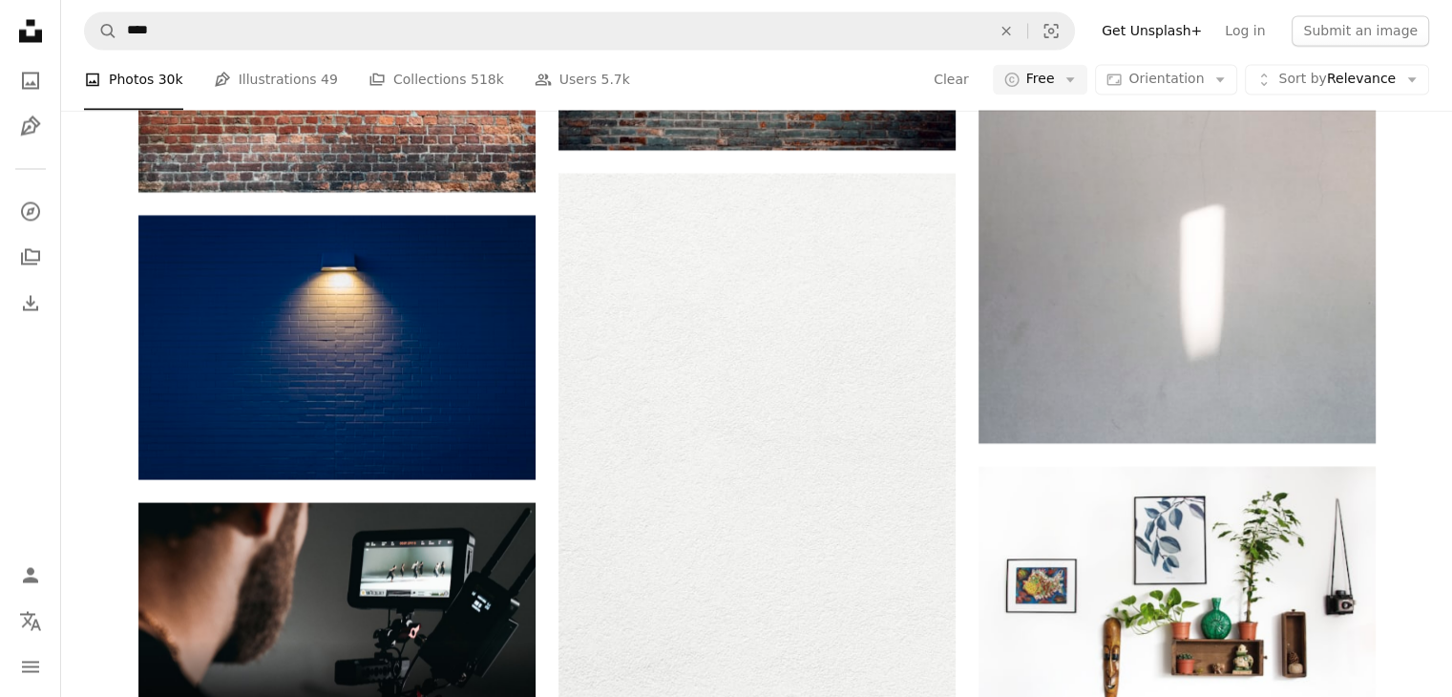
click at [1440, 190] on div "A heart A plus sign [PERSON_NAME] Arrow pointing down A heart A plus sign [PERS…" at bounding box center [756, 318] width 1391 height 6748
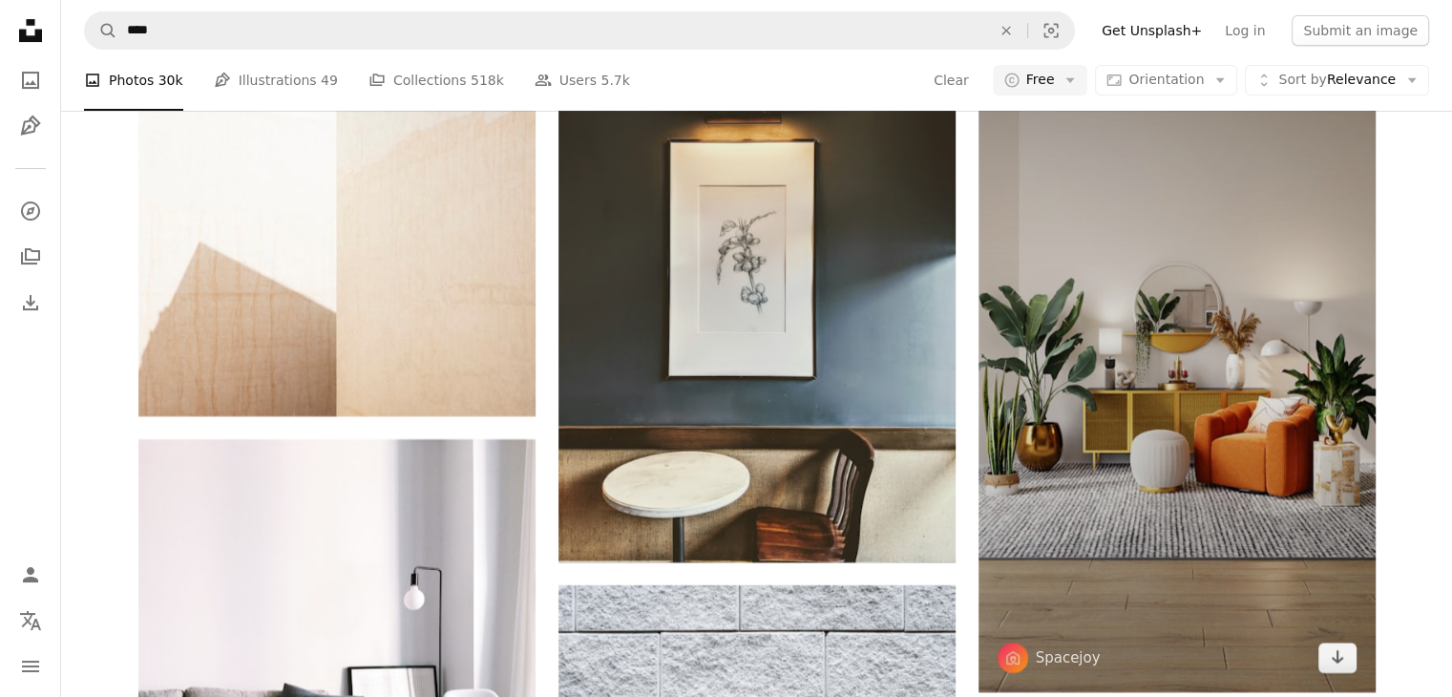
scroll to position [36850, 0]
